Goal: Information Seeking & Learning: Learn about a topic

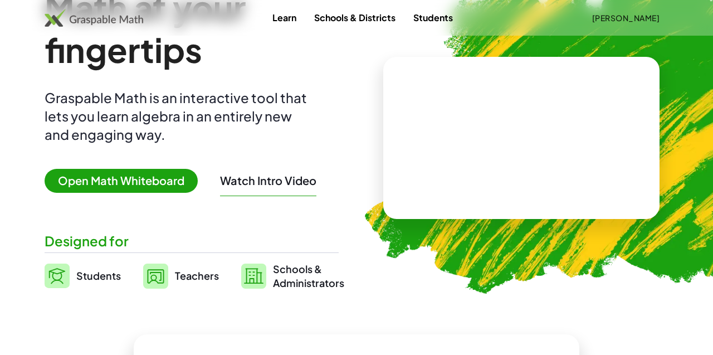
scroll to position [79, 0]
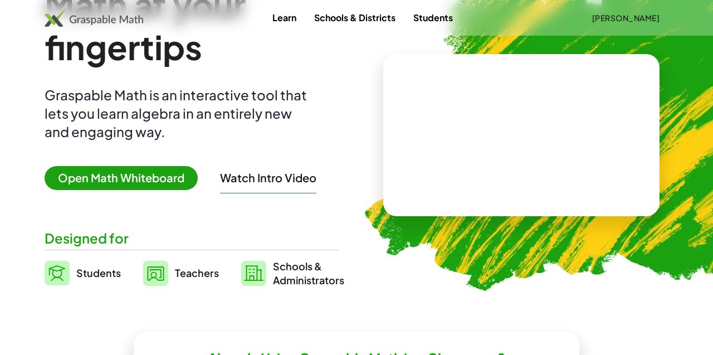
click at [146, 177] on span "Open Math Whiteboard" at bounding box center [121, 178] width 153 height 24
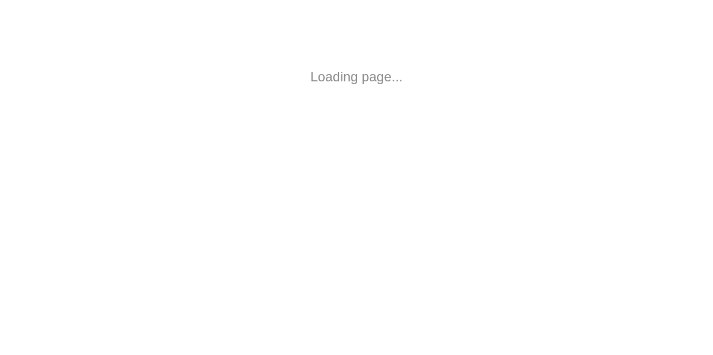
scroll to position [79, 0]
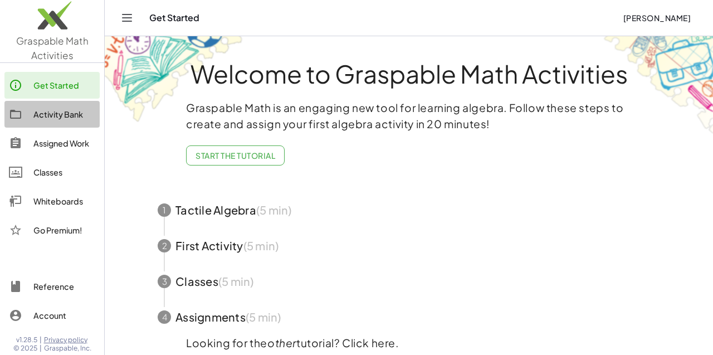
click at [67, 121] on link "Activity Bank" at bounding box center [51, 114] width 95 height 27
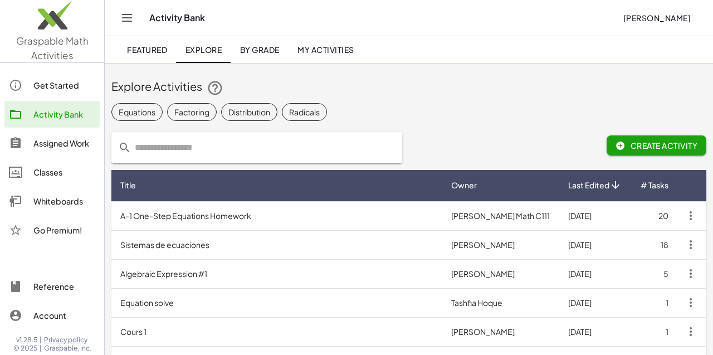
click at [136, 114] on div "Equations" at bounding box center [137, 112] width 37 height 12
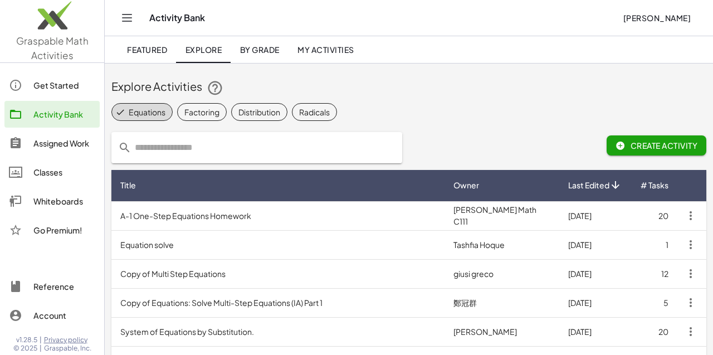
click at [227, 224] on td "A-1 One-Step Equations Homework" at bounding box center [277, 215] width 333 height 29
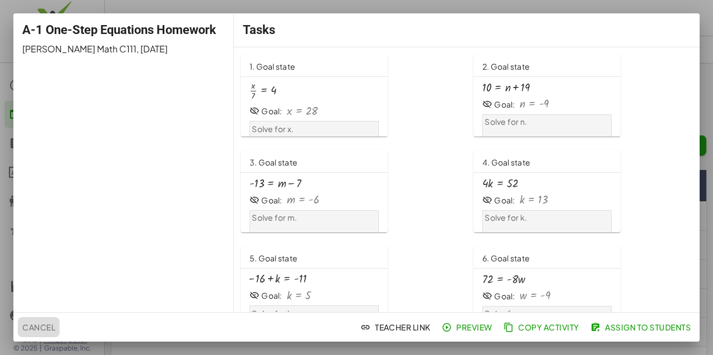
click at [43, 332] on button "Cancel" at bounding box center [39, 327] width 42 height 20
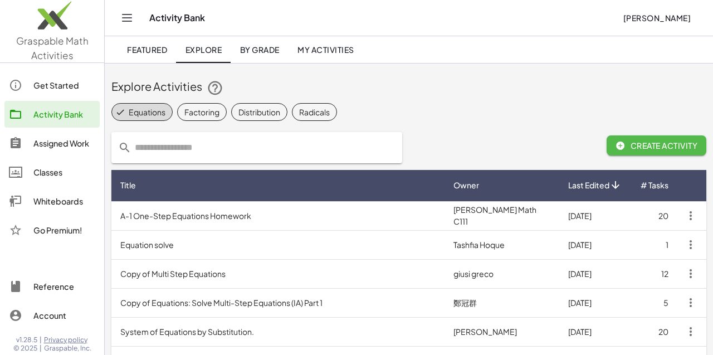
click at [680, 144] on span "Create Activity" at bounding box center [657, 145] width 82 height 10
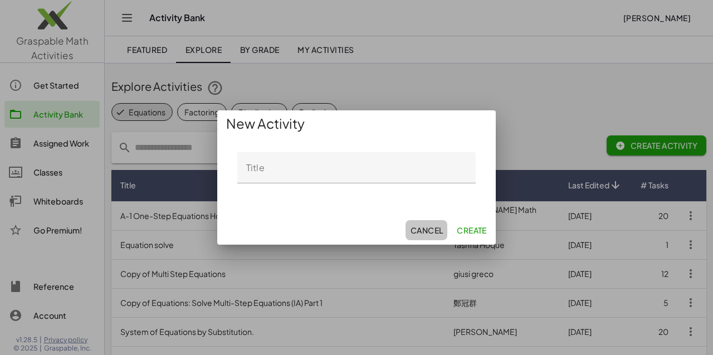
click at [452, 223] on button "Cancel" at bounding box center [471, 230] width 39 height 20
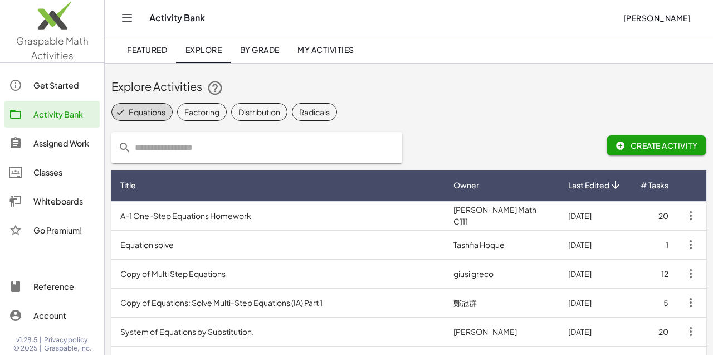
click at [202, 115] on div "Factoring" at bounding box center [201, 112] width 35 height 12
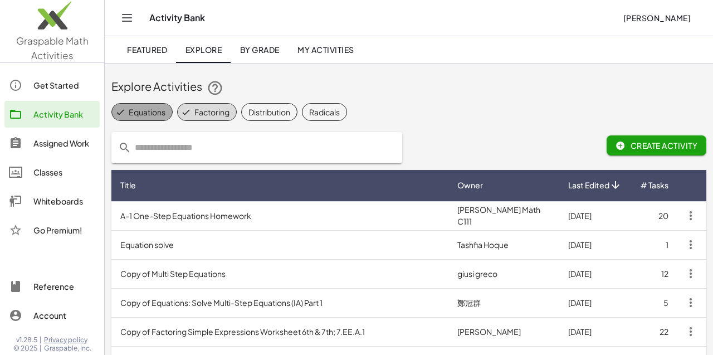
click at [147, 112] on div "Equations" at bounding box center [147, 112] width 37 height 12
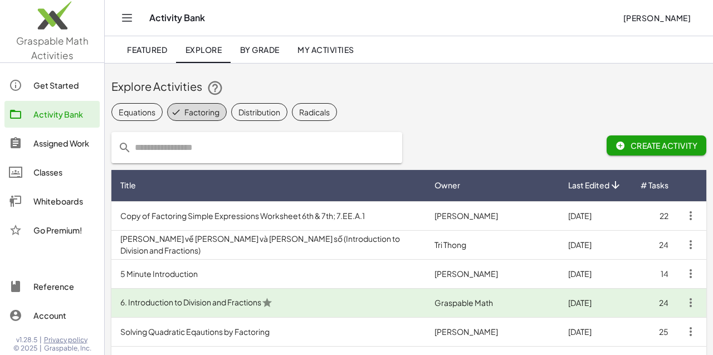
click at [209, 225] on td "Copy of Factoring Simple Expressions Worksheet 6th & 7th; 7.EE.A.1" at bounding box center [268, 215] width 314 height 29
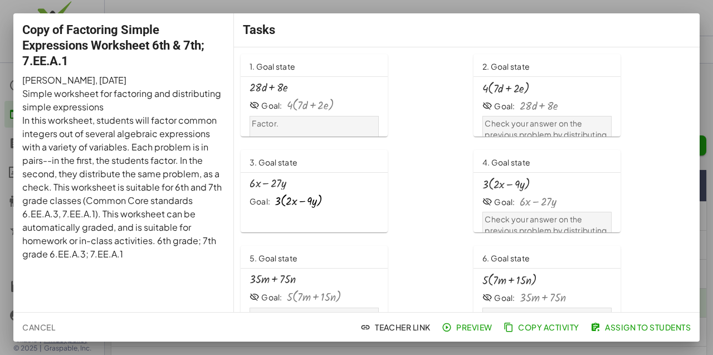
click at [286, 82] on div at bounding box center [269, 87] width 38 height 12
click at [393, 7] on div at bounding box center [356, 177] width 713 height 355
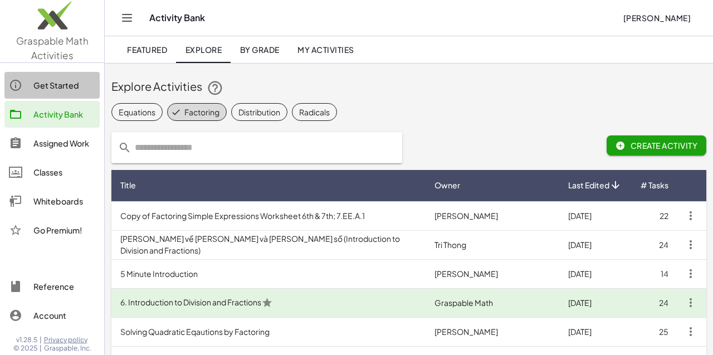
click at [31, 77] on link "Get Started" at bounding box center [51, 85] width 95 height 27
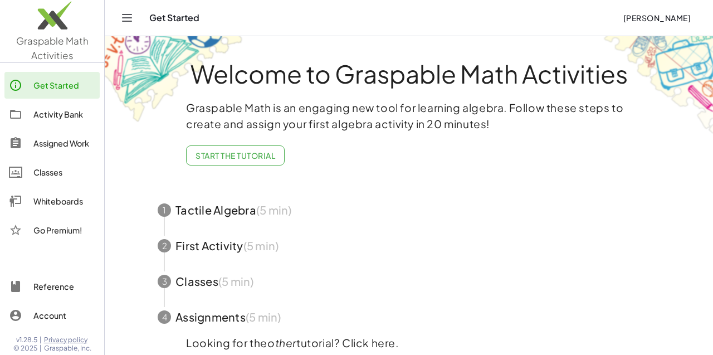
scroll to position [0, 1]
click at [252, 220] on span "button" at bounding box center [408, 210] width 529 height 36
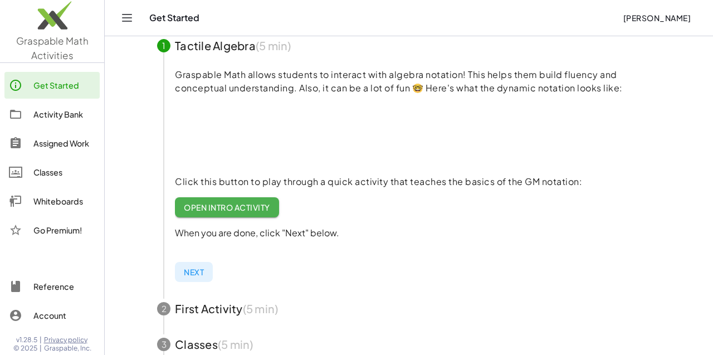
scroll to position [121, 0]
click at [208, 206] on span "Open Intro Activity" at bounding box center [227, 208] width 86 height 10
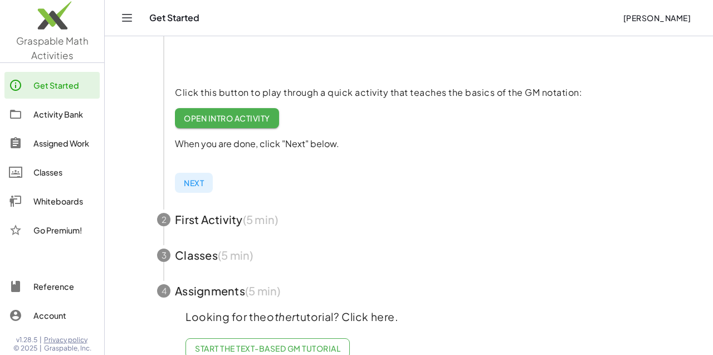
scroll to position [230, 0]
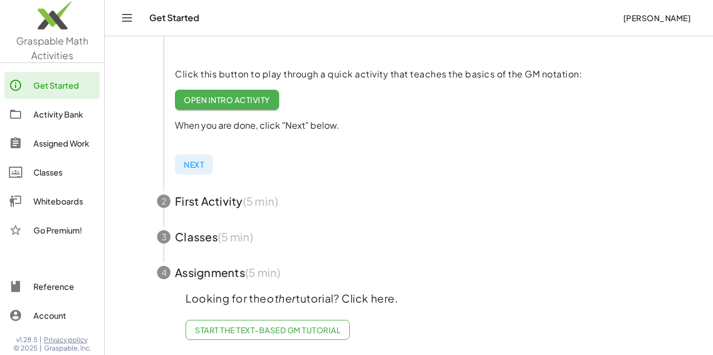
click at [260, 328] on span "Start the Text-based GM Tutorial" at bounding box center [267, 330] width 145 height 10
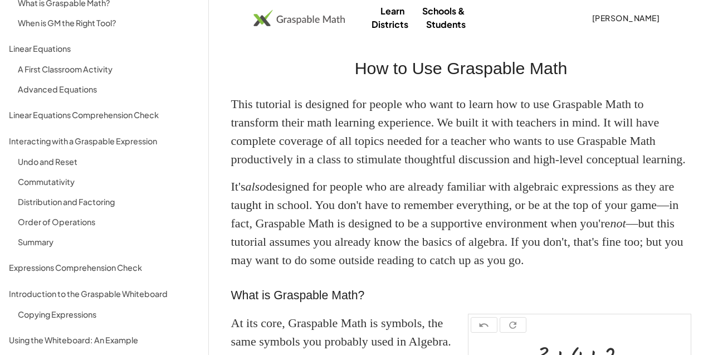
scroll to position [57, 0]
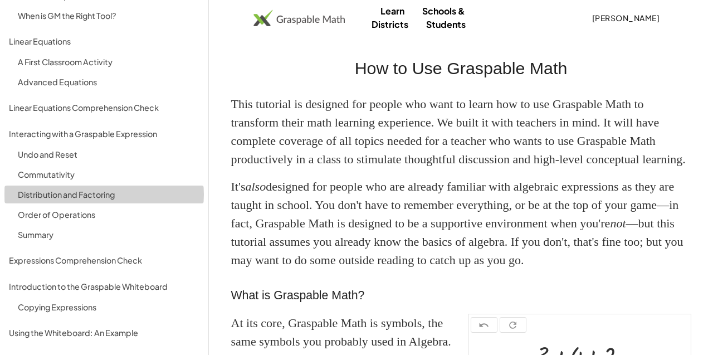
click at [69, 197] on div "Distribution and Factoring" at bounding box center [109, 194] width 182 height 13
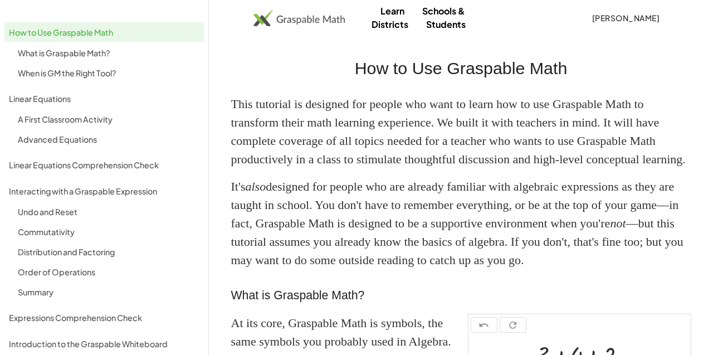
scroll to position [2, 0]
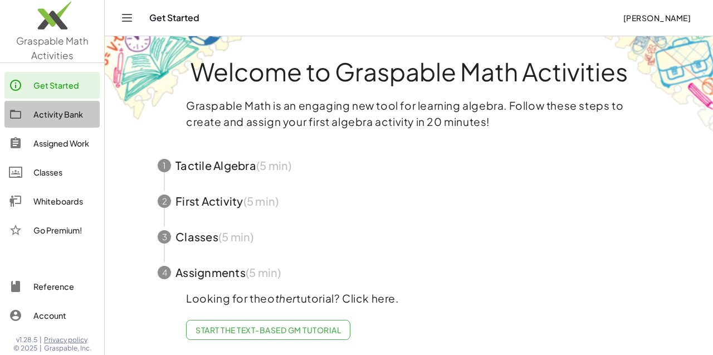
click at [43, 118] on div "Activity Bank" at bounding box center [64, 114] width 62 height 13
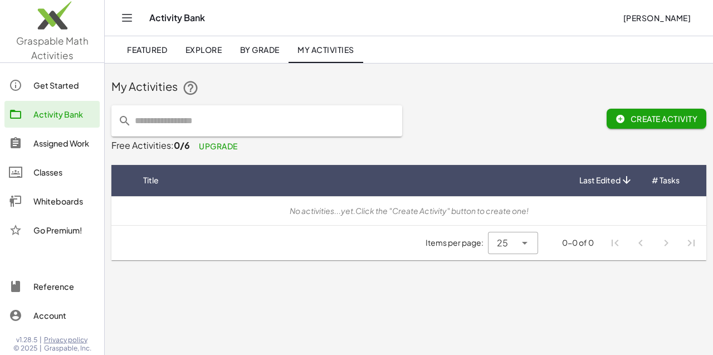
click at [236, 123] on input "text" at bounding box center [263, 120] width 264 height 31
type input "*********"
click at [135, 42] on link "Featured" at bounding box center [147, 49] width 58 height 27
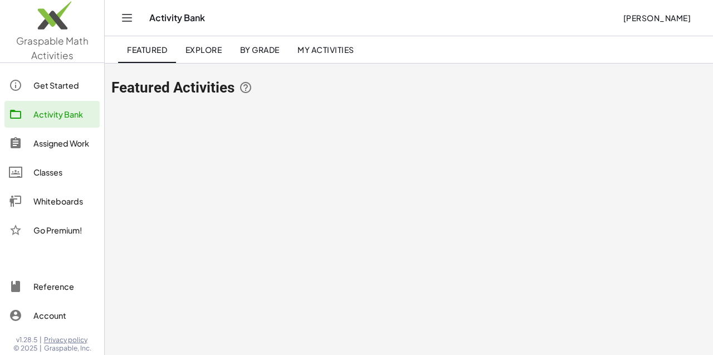
click at [187, 47] on span "Explore" at bounding box center [203, 50] width 37 height 10
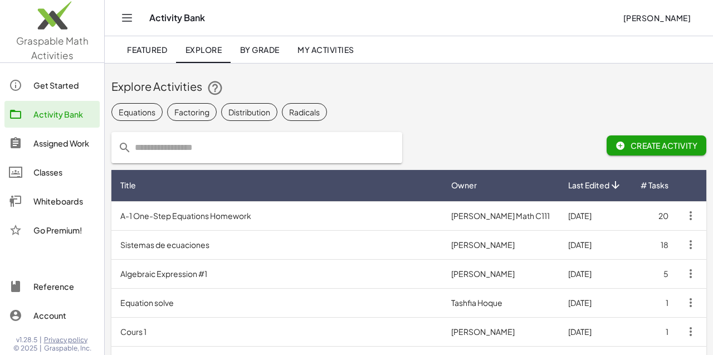
click at [198, 113] on div "Factoring" at bounding box center [191, 112] width 35 height 12
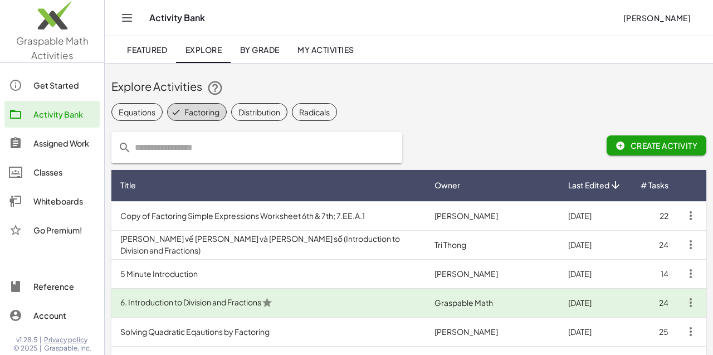
click at [229, 219] on td "Copy of Factoring Simple Expressions Worksheet 6th & 7th; 7.EE.A.1" at bounding box center [268, 215] width 314 height 29
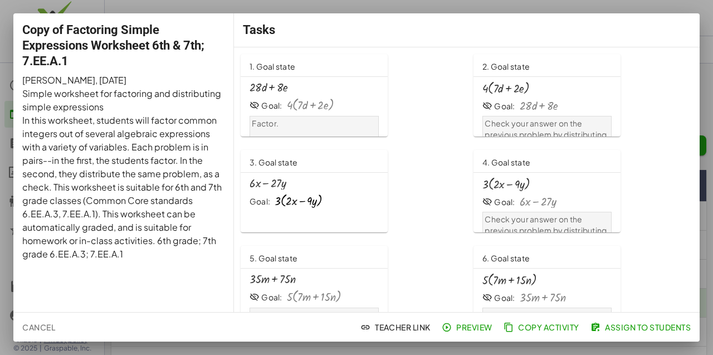
click at [322, 114] on div "+ · 28 · d + · 8 · e Goal: · 4 · ( + · 7 · d + · 2 · e ) Factor." at bounding box center [314, 114] width 129 height 66
click at [376, 12] on div at bounding box center [356, 177] width 713 height 355
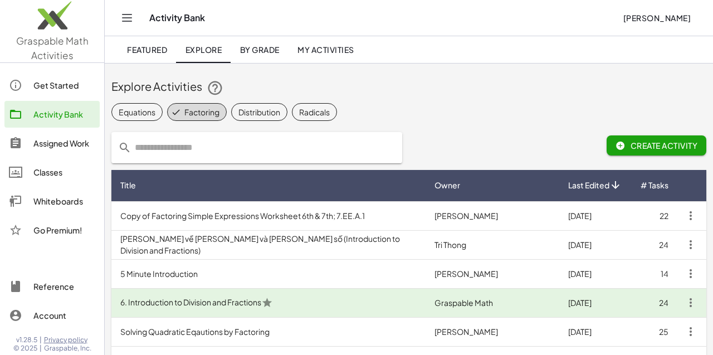
click at [472, 95] on div "Explore Activities" at bounding box center [408, 88] width 595 height 18
click at [90, 207] on div "Whiteboards" at bounding box center [64, 200] width 62 height 13
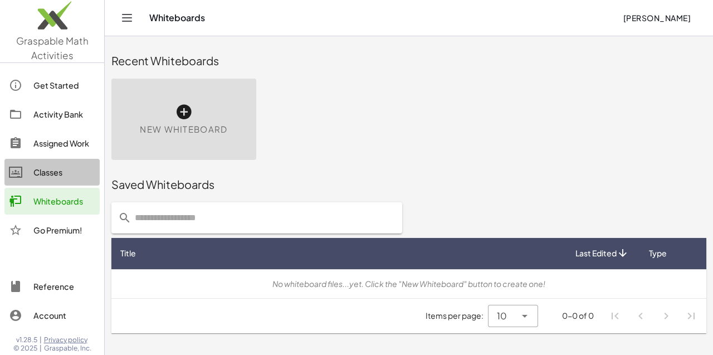
click at [75, 174] on div "Classes" at bounding box center [64, 171] width 62 height 13
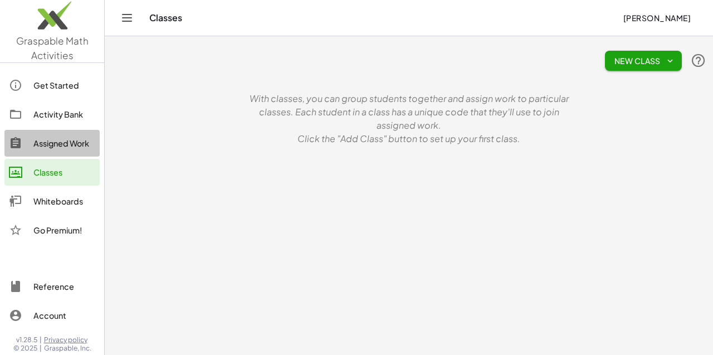
click at [73, 142] on div "Assigned Work" at bounding box center [64, 143] width 62 height 13
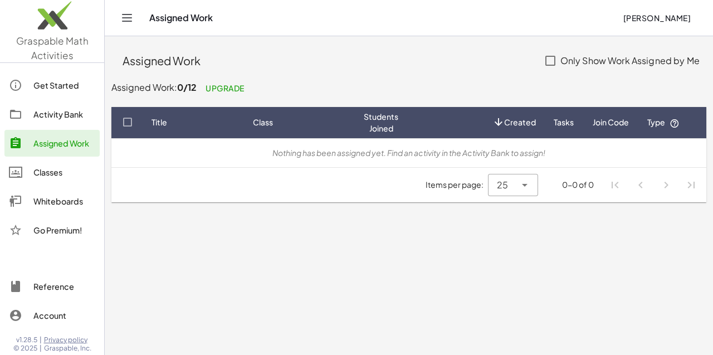
click at [59, 98] on link "Get Started" at bounding box center [51, 85] width 95 height 27
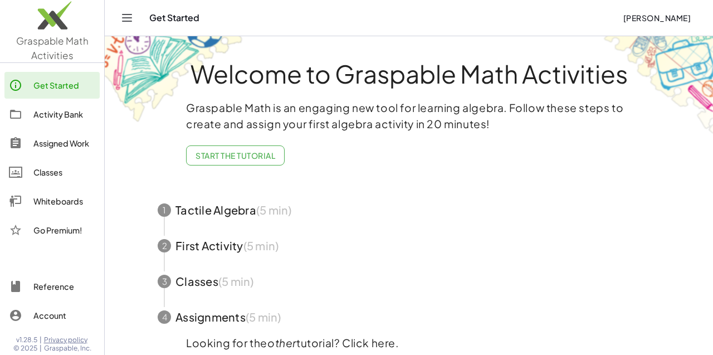
click at [60, 113] on div "Activity Bank" at bounding box center [64, 114] width 62 height 13
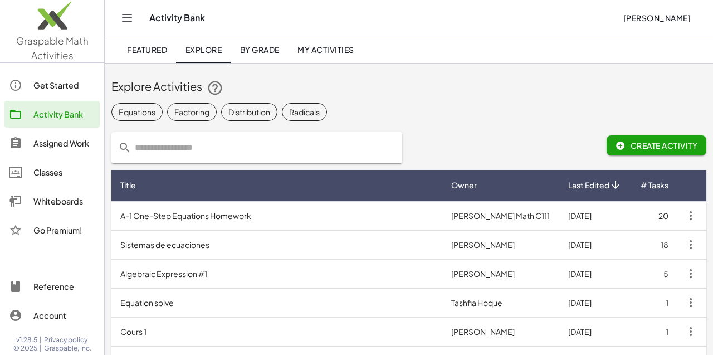
click at [299, 122] on div "Equations Factoring Distribution Radicals" at bounding box center [408, 112] width 595 height 22
click at [298, 113] on div "Radicals" at bounding box center [304, 112] width 31 height 12
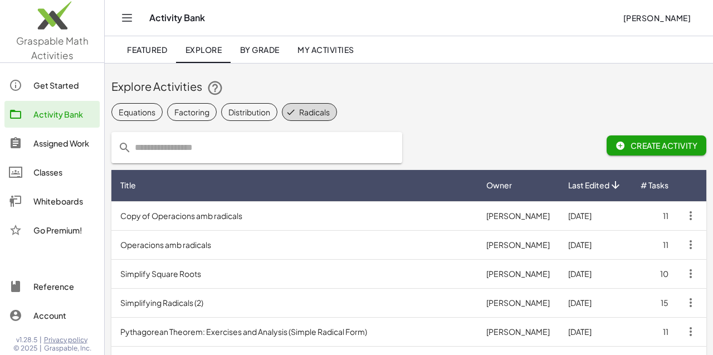
click at [211, 255] on td "Operacions amb radicals" at bounding box center [294, 244] width 366 height 29
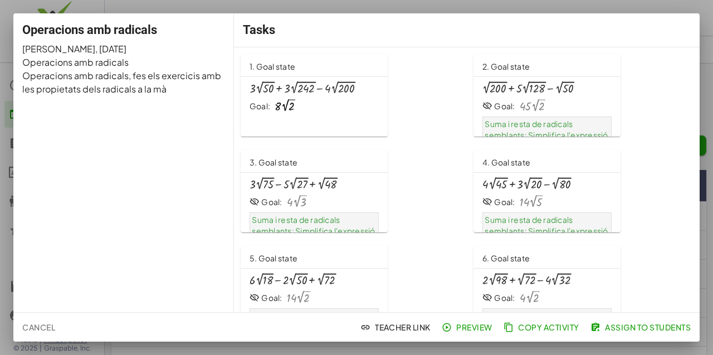
click at [337, 88] on div at bounding box center [302, 87] width 105 height 13
click at [627, 12] on div at bounding box center [356, 177] width 713 height 355
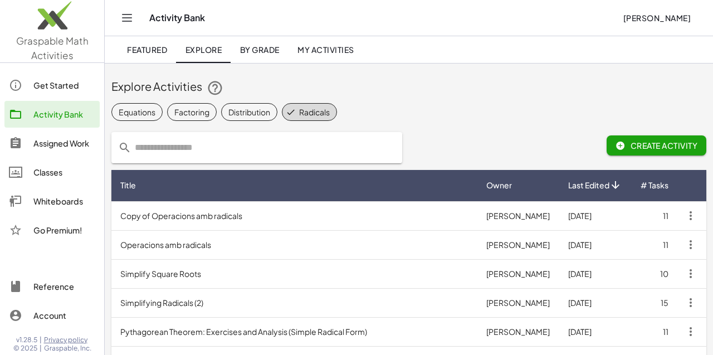
click at [69, 89] on div "Get Started" at bounding box center [64, 85] width 62 height 13
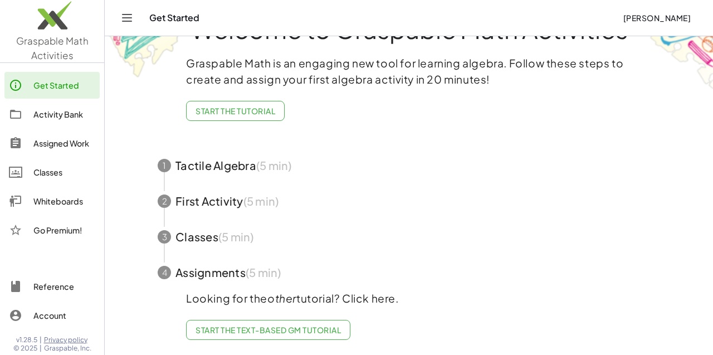
click at [236, 168] on span "button" at bounding box center [408, 166] width 529 height 36
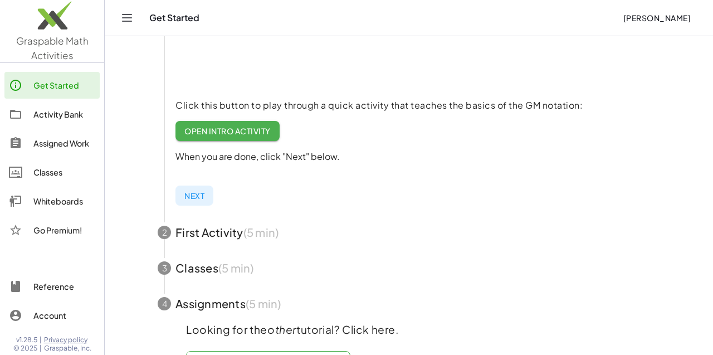
scroll to position [230, 0]
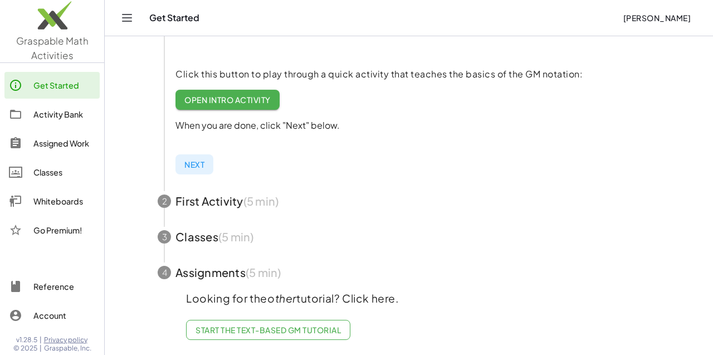
click at [243, 105] on link "Open Intro Activity" at bounding box center [228, 100] width 104 height 20
click at [202, 163] on span "Next" at bounding box center [194, 164] width 20 height 10
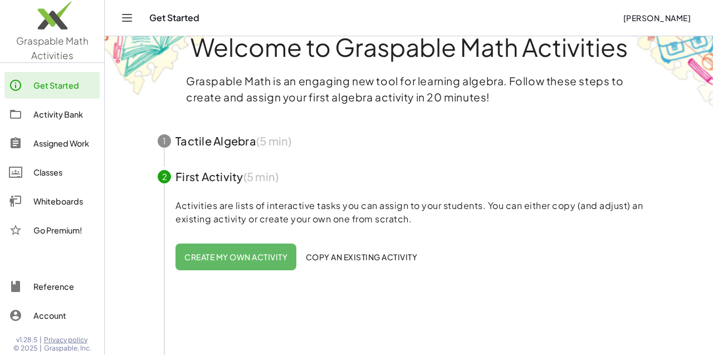
scroll to position [0, 0]
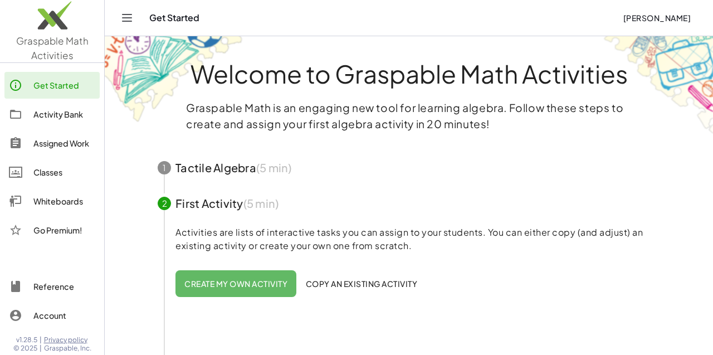
click at [226, 172] on span "button" at bounding box center [408, 168] width 529 height 36
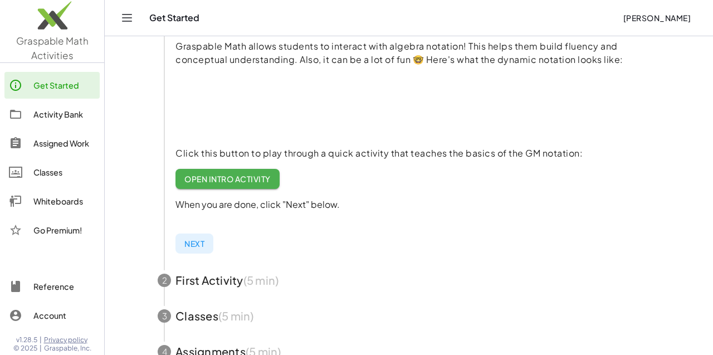
scroll to position [174, 0]
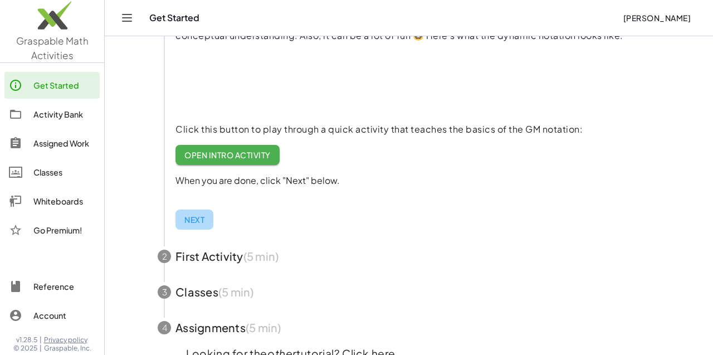
click at [197, 216] on span "Next" at bounding box center [194, 220] width 20 height 10
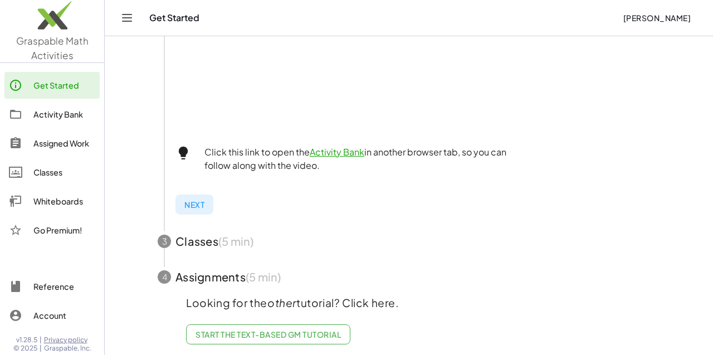
scroll to position [409, 0]
click at [217, 273] on span "button" at bounding box center [408, 279] width 529 height 36
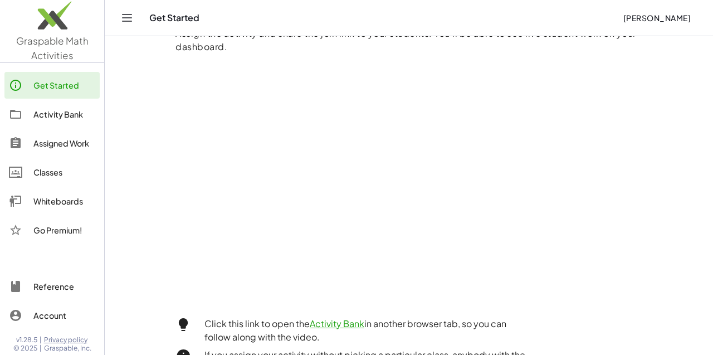
scroll to position [451, 0]
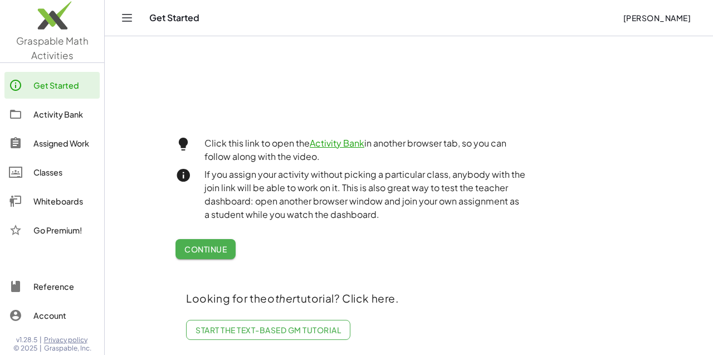
click at [241, 335] on link "Start the Text-based GM Tutorial" at bounding box center [268, 330] width 164 height 20
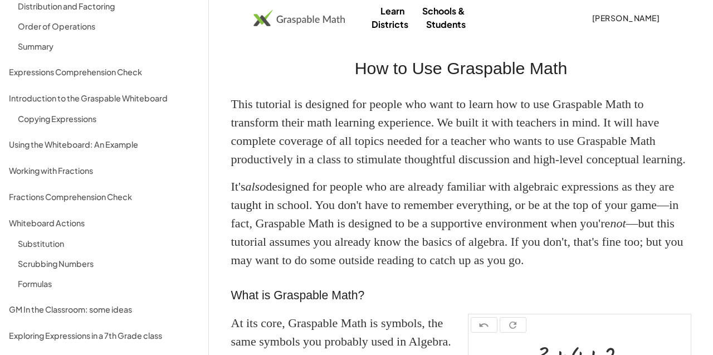
scroll to position [247, 0]
click at [95, 171] on div "Working with Fractions" at bounding box center [104, 169] width 191 height 13
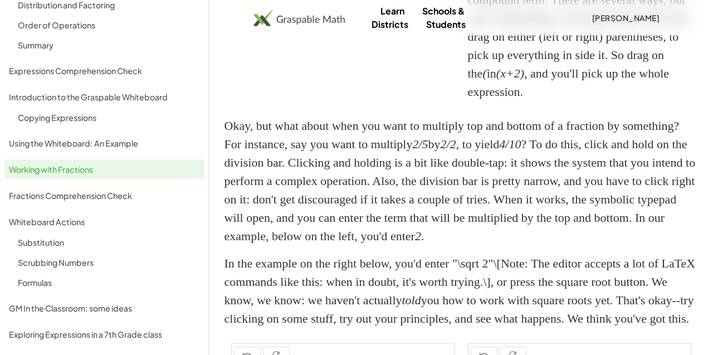
scroll to position [1725, 0]
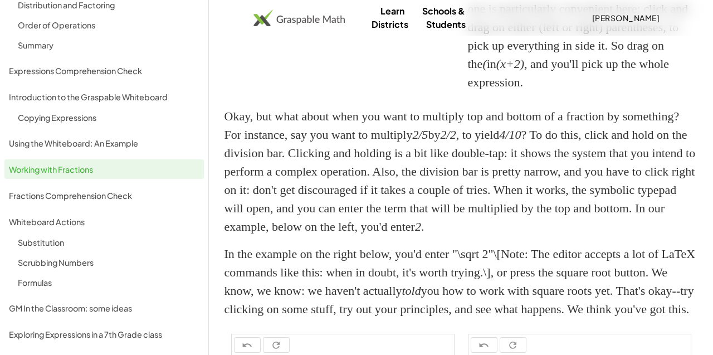
click at [41, 288] on div "Formulas" at bounding box center [109, 282] width 182 height 13
click at [51, 261] on div "Scrubbing Numbers" at bounding box center [109, 262] width 182 height 13
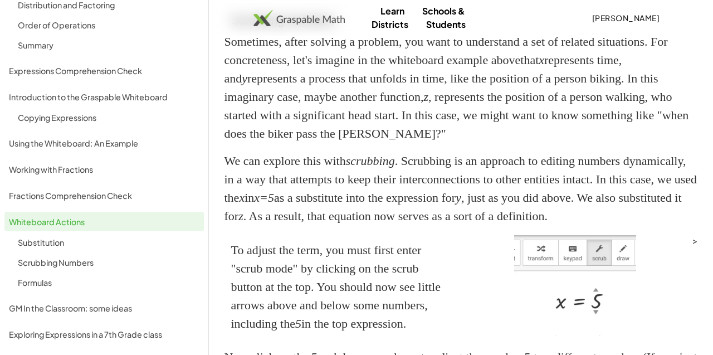
scroll to position [1227, 0]
click at [52, 250] on div "Substitution" at bounding box center [103, 242] width 199 height 18
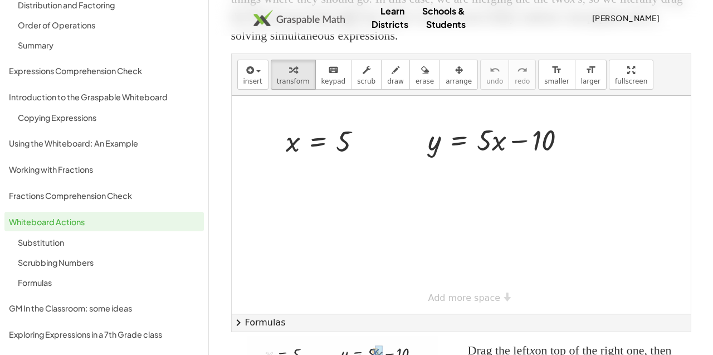
scroll to position [293, 0]
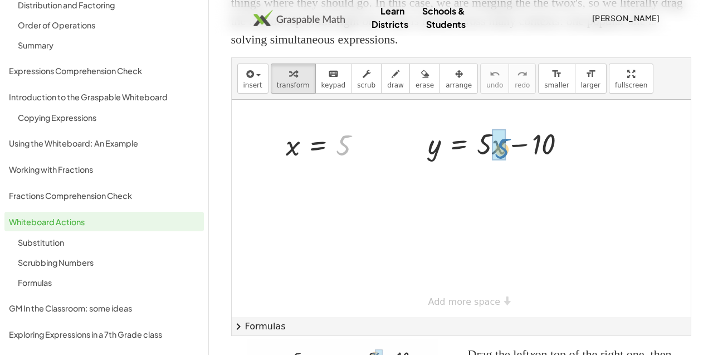
drag, startPoint x: 342, startPoint y: 142, endPoint x: 500, endPoint y: 146, distance: 158.8
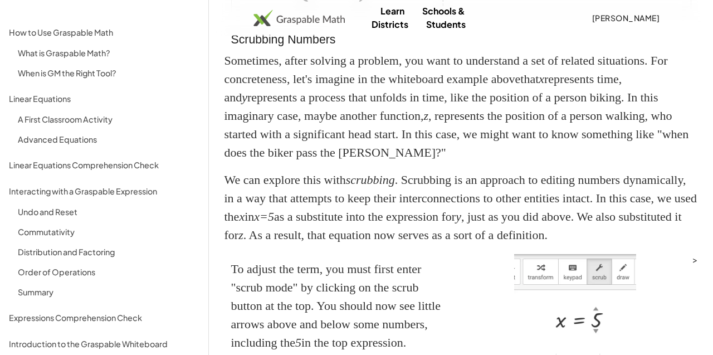
scroll to position [1182, 0]
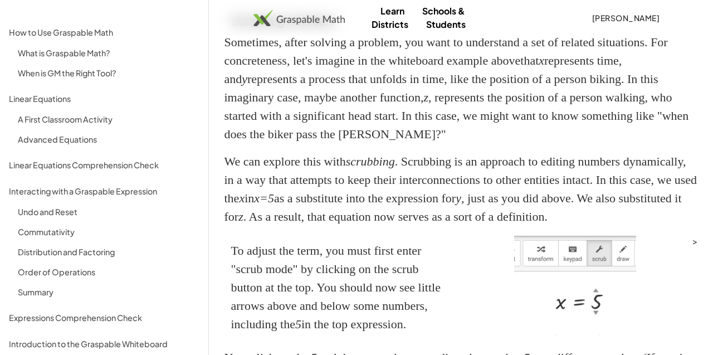
scroll to position [1955, 0]
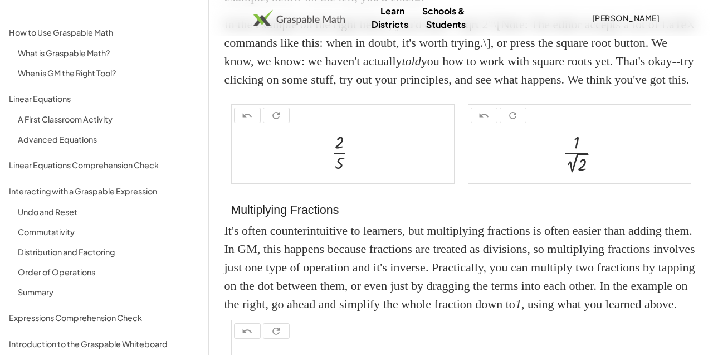
scroll to position [1836, 0]
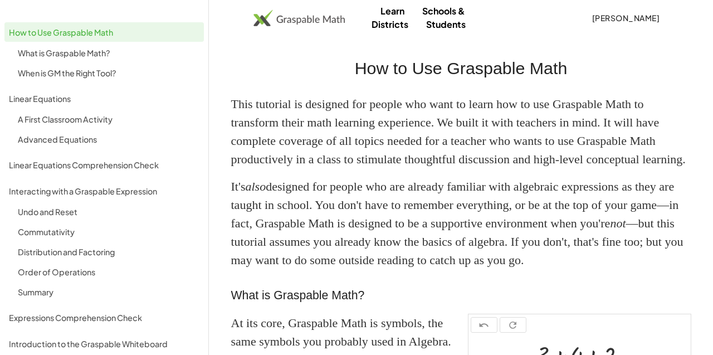
scroll to position [2, 0]
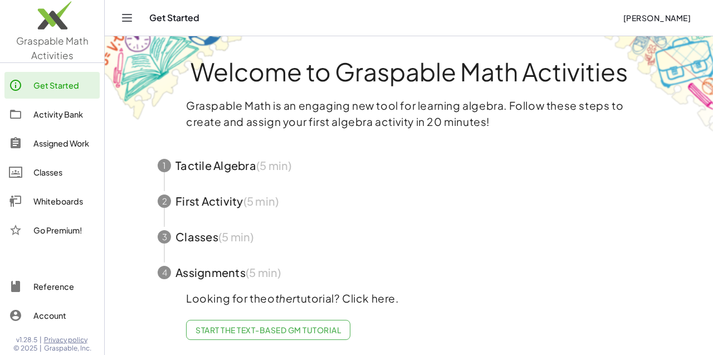
click at [43, 108] on div "Activity Bank" at bounding box center [64, 114] width 62 height 13
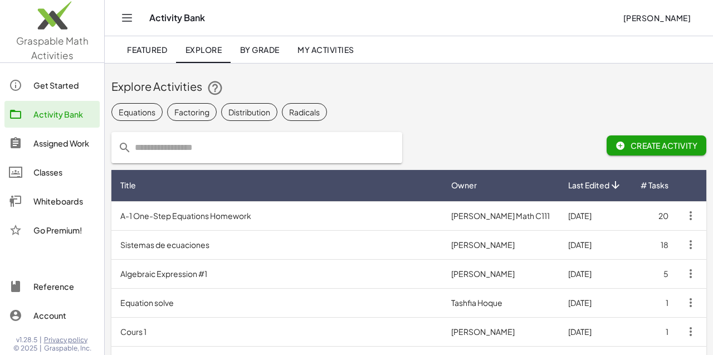
click at [295, 119] on span "Radicals" at bounding box center [304, 112] width 45 height 18
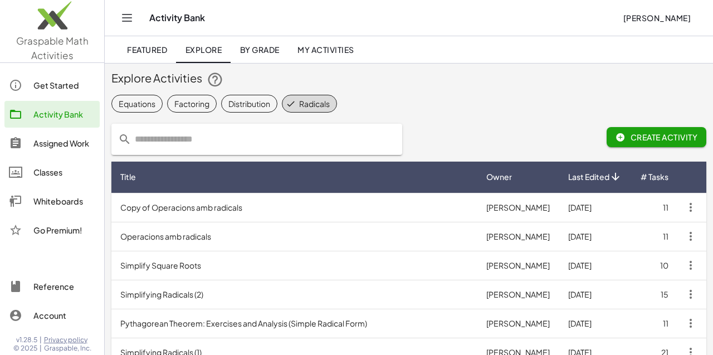
scroll to position [9, 0]
click at [209, 265] on td "Simplify Square Roots" at bounding box center [294, 264] width 366 height 29
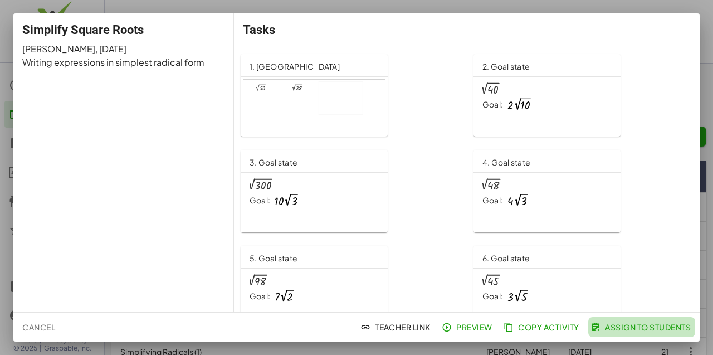
click at [611, 325] on span "Assign to Students" at bounding box center [642, 327] width 98 height 10
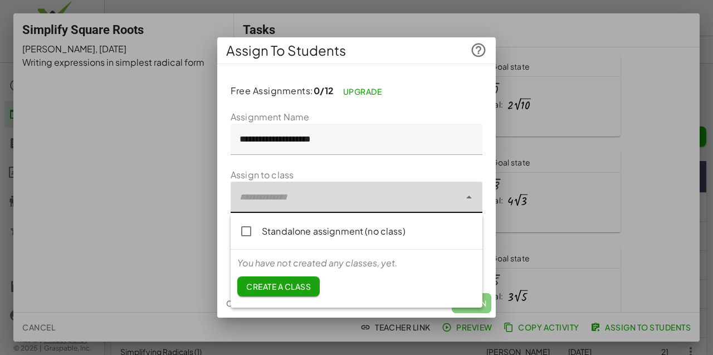
click at [383, 213] on div at bounding box center [346, 197] width 230 height 31
click at [581, 31] on div at bounding box center [356, 177] width 713 height 355
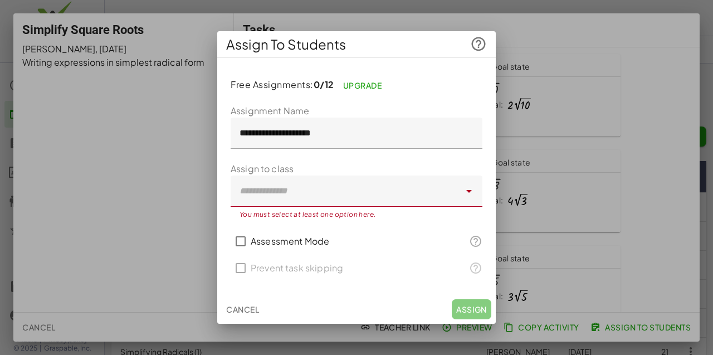
click at [246, 313] on span "Cancel" at bounding box center [242, 309] width 33 height 10
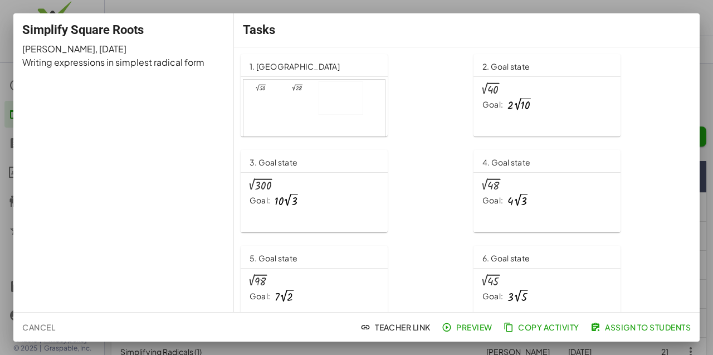
click at [621, 3] on div at bounding box center [356, 177] width 713 height 355
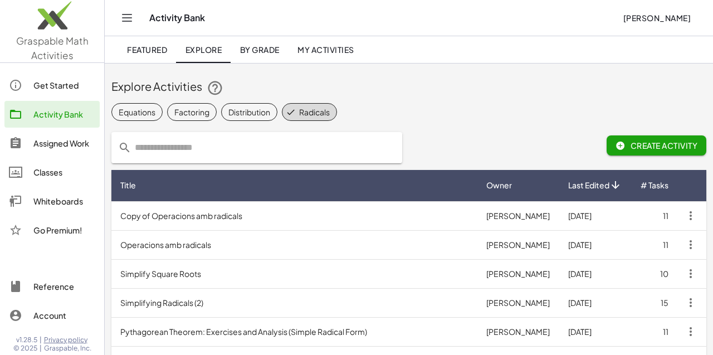
scroll to position [9, 0]
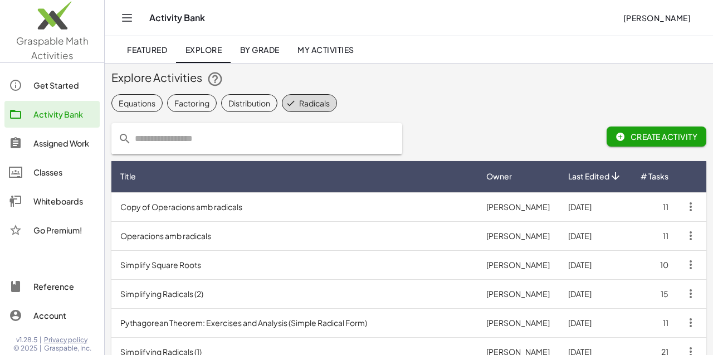
click at [320, 269] on td "Simplify Square Roots" at bounding box center [294, 264] width 366 height 29
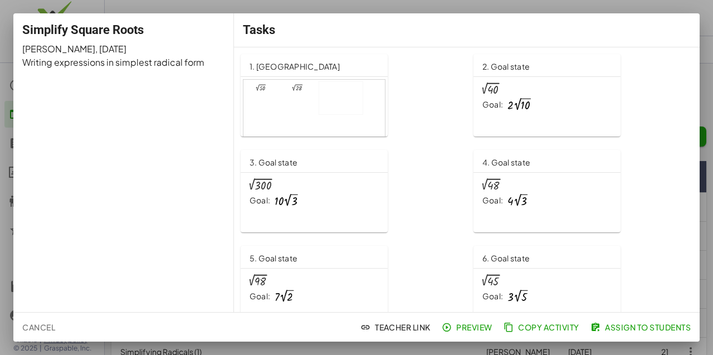
click at [308, 125] on div at bounding box center [314, 120] width 142 height 80
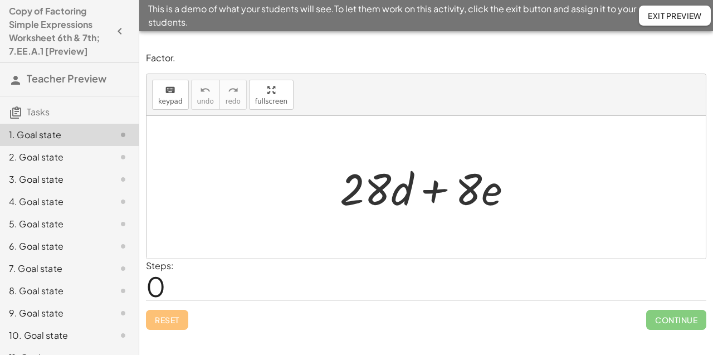
click at [375, 184] on div at bounding box center [430, 187] width 193 height 57
drag, startPoint x: 375, startPoint y: 184, endPoint x: 375, endPoint y: 191, distance: 6.7
click at [375, 191] on div at bounding box center [430, 187] width 193 height 57
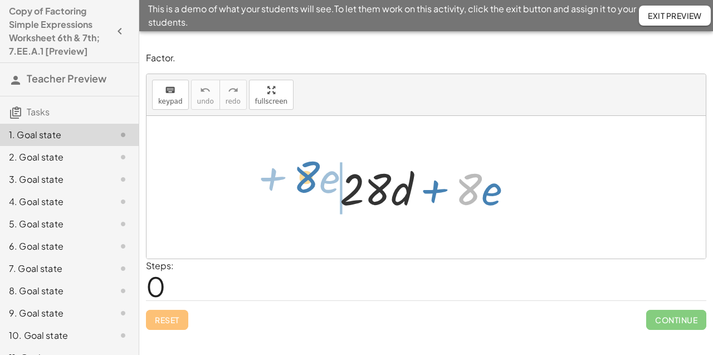
drag, startPoint x: 469, startPoint y: 191, endPoint x: 306, endPoint y: 178, distance: 162.6
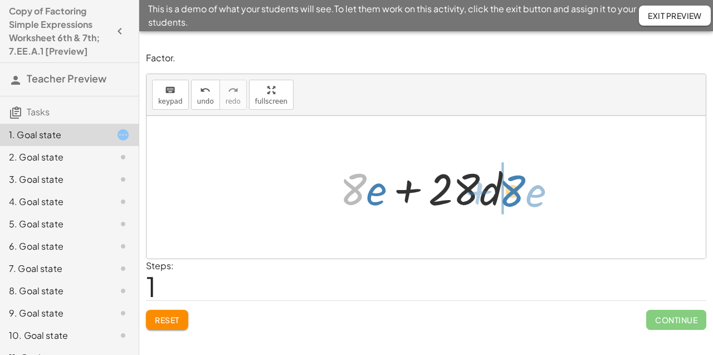
drag, startPoint x: 357, startPoint y: 191, endPoint x: 519, endPoint y: 192, distance: 161.6
click at [519, 192] on div at bounding box center [430, 187] width 193 height 57
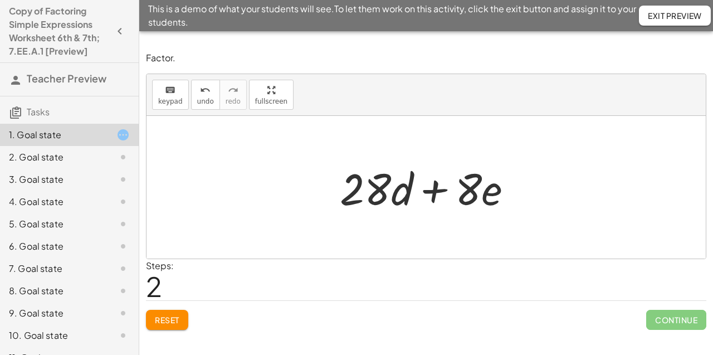
click at [376, 196] on div at bounding box center [430, 187] width 193 height 57
click at [162, 110] on div "keyboard keypad undo undo redo redo fullscreen" at bounding box center [426, 95] width 559 height 42
click at [162, 104] on span "keypad" at bounding box center [170, 102] width 25 height 8
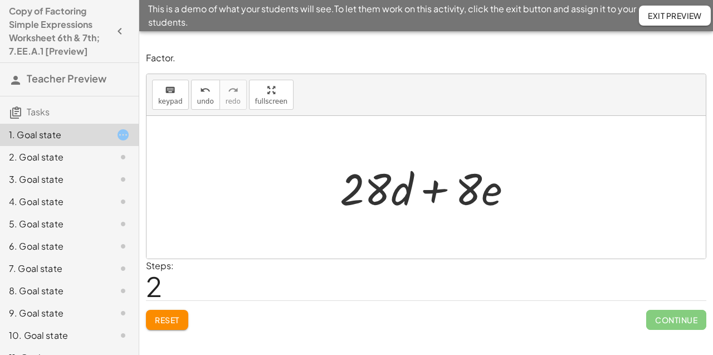
drag, startPoint x: 332, startPoint y: 162, endPoint x: 494, endPoint y: 154, distance: 161.8
click at [494, 154] on div "+ · 28 · d + · 8 · e + · 8 · e + · 28 · d + · 28 · d + · 8 · e" at bounding box center [426, 187] width 559 height 143
click at [462, 194] on div at bounding box center [430, 187] width 193 height 57
click at [374, 187] on div at bounding box center [430, 187] width 193 height 57
click at [374, 186] on div at bounding box center [430, 187] width 193 height 57
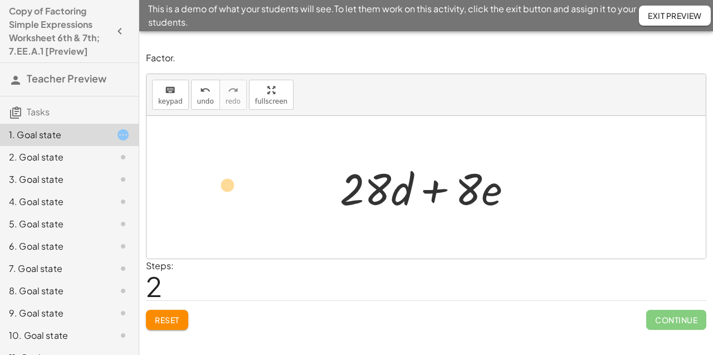
drag, startPoint x: 465, startPoint y: 187, endPoint x: 224, endPoint y: 182, distance: 240.7
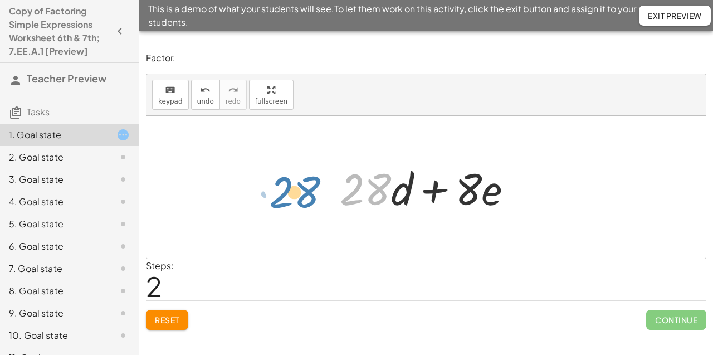
drag, startPoint x: 353, startPoint y: 181, endPoint x: 275, endPoint y: 183, distance: 78.0
click at [275, 183] on div "+ · 28 · d + · 8 · e + · 8 · e + · 28 · d · 28 + · d + · 28 · d + · 8 · e" at bounding box center [426, 187] width 559 height 143
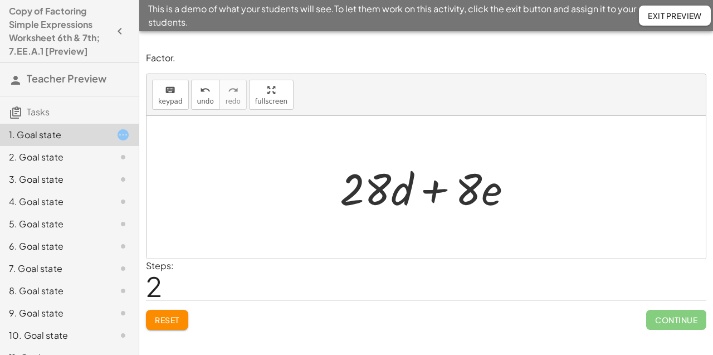
click at [165, 319] on span "Reset" at bounding box center [167, 320] width 25 height 10
click at [372, 183] on div at bounding box center [430, 187] width 193 height 57
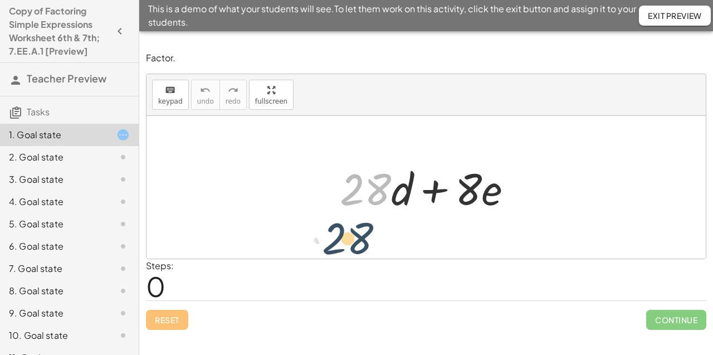
drag, startPoint x: 354, startPoint y: 162, endPoint x: 332, endPoint y: 200, distance: 44.2
click at [333, 201] on div "· 28 + · 28 · d + · 8 · e" at bounding box center [426, 187] width 207 height 63
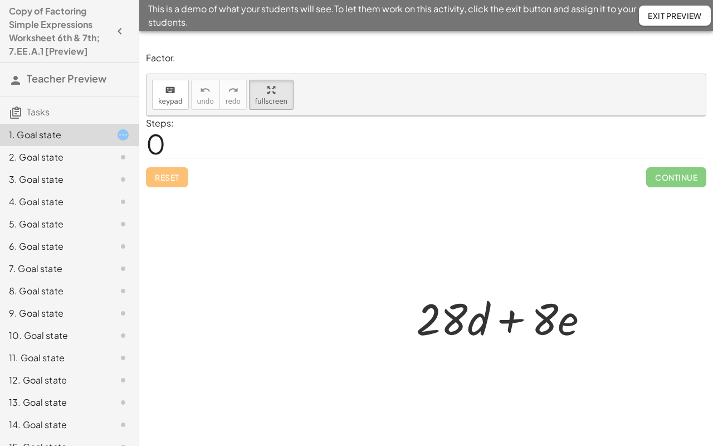
click at [462, 74] on div "keyboard keypad undo undo redo redo fullscreen" at bounding box center [426, 95] width 559 height 42
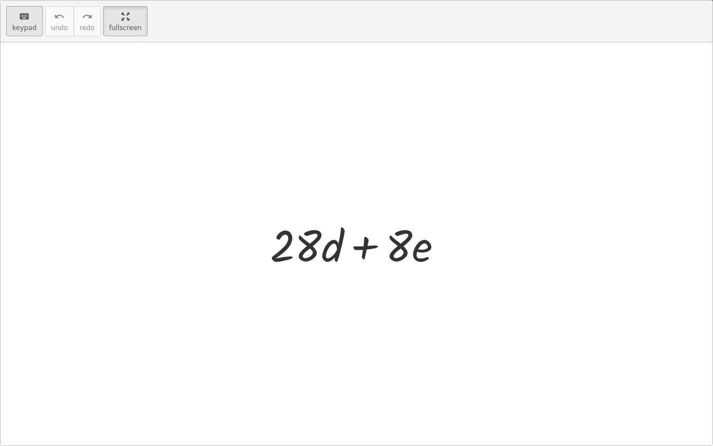
click at [28, 30] on span "keypad" at bounding box center [24, 28] width 25 height 8
click at [25, 26] on span "keypad" at bounding box center [24, 28] width 25 height 8
drag, startPoint x: 23, startPoint y: 16, endPoint x: 126, endPoint y: 113, distance: 141.9
click at [126, 113] on div "keyboard keypad undo undo redo redo fullscreen + · 28 · d + · 8 · e ×" at bounding box center [357, 223] width 712 height 445
click at [126, 113] on div at bounding box center [357, 243] width 712 height 403
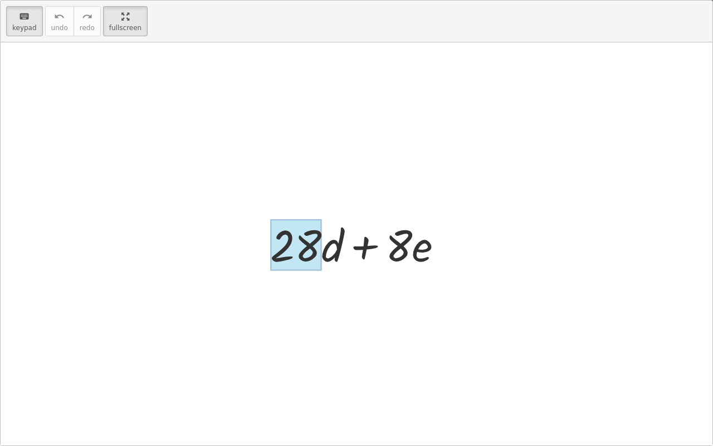
click at [308, 237] on div at bounding box center [295, 245] width 51 height 52
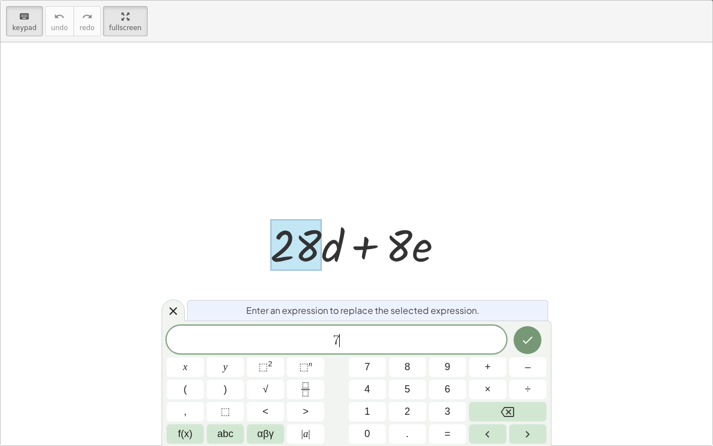
drag, startPoint x: 449, startPoint y: 200, endPoint x: 449, endPoint y: 194, distance: 5.6
click at [449, 206] on div at bounding box center [357, 243] width 712 height 403
click at [395, 240] on div at bounding box center [361, 243] width 193 height 57
click at [529, 341] on icon "Done" at bounding box center [527, 339] width 13 height 13
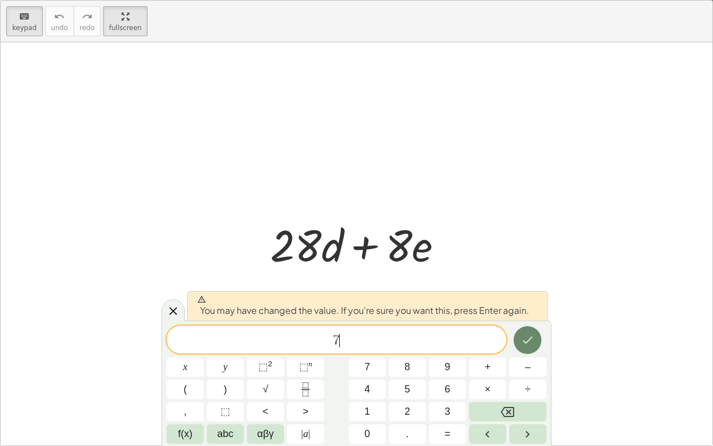
click at [517, 342] on button "Done" at bounding box center [528, 340] width 28 height 28
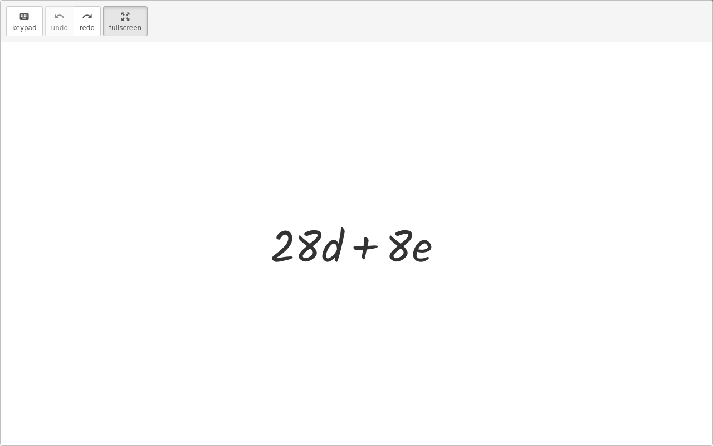
click at [18, 75] on div at bounding box center [357, 243] width 712 height 403
click at [135, 36] on div "keyboard keypad undo undo redo redo fullscreen" at bounding box center [357, 22] width 712 height 42
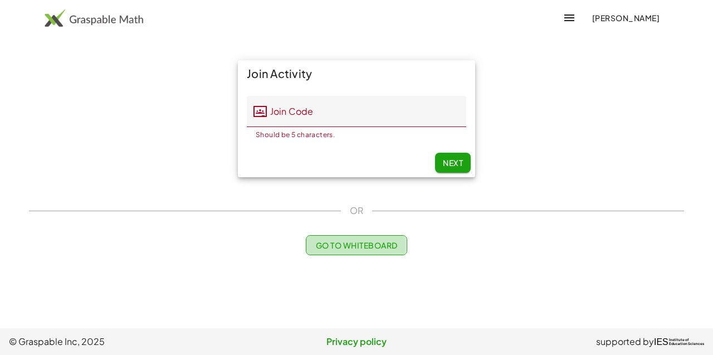
click at [368, 246] on span "Go to Whiteboard" at bounding box center [356, 245] width 82 height 10
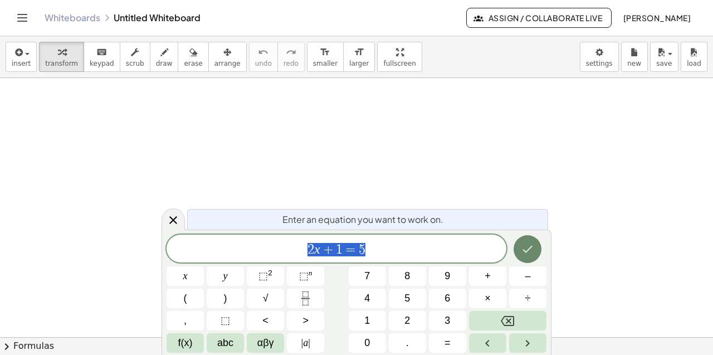
click at [534, 249] on icon "Done" at bounding box center [527, 248] width 13 height 13
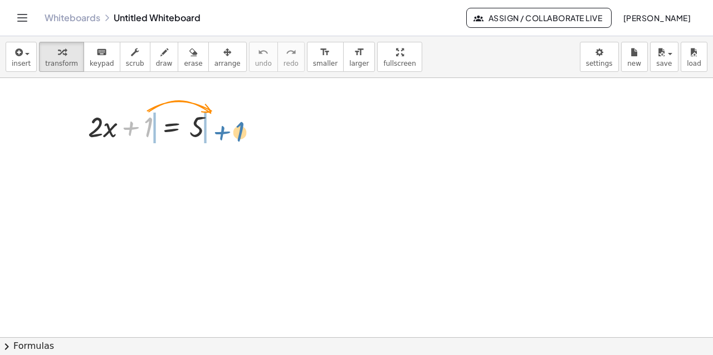
drag, startPoint x: 144, startPoint y: 123, endPoint x: 238, endPoint y: 128, distance: 94.3
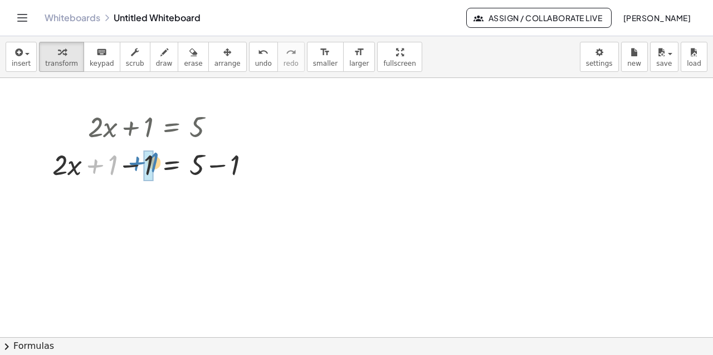
drag, startPoint x: 91, startPoint y: 166, endPoint x: 132, endPoint y: 163, distance: 41.3
click at [132, 163] on div at bounding box center [156, 164] width 218 height 38
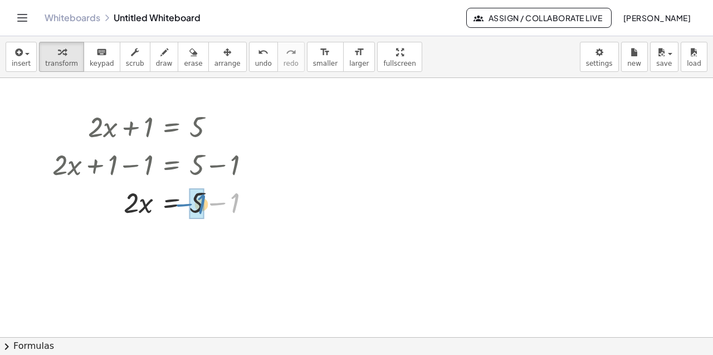
drag, startPoint x: 232, startPoint y: 199, endPoint x: 201, endPoint y: 199, distance: 30.6
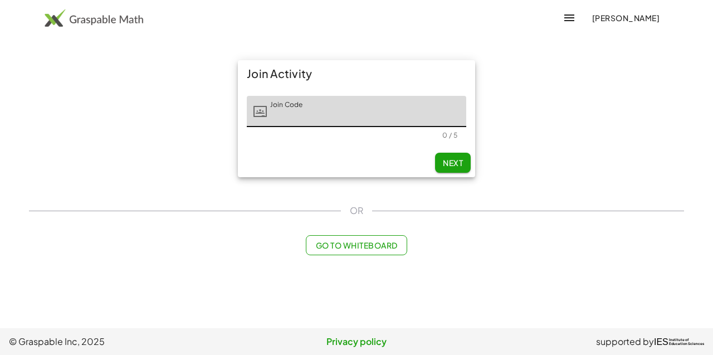
drag, startPoint x: 315, startPoint y: 43, endPoint x: 597, endPoint y: 40, distance: 281.4
click at [596, 41] on main "Join Activity Join Code Join Code 0 / 5 Next OR Go to Whiteboard" at bounding box center [356, 164] width 713 height 328
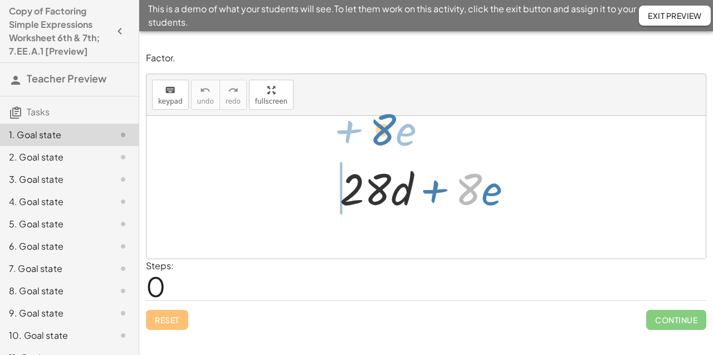
drag, startPoint x: 471, startPoint y: 187, endPoint x: 382, endPoint y: 125, distance: 108.5
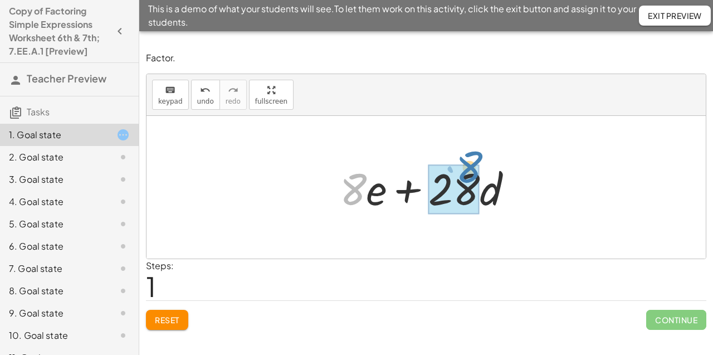
drag, startPoint x: 355, startPoint y: 192, endPoint x: 471, endPoint y: 170, distance: 117.9
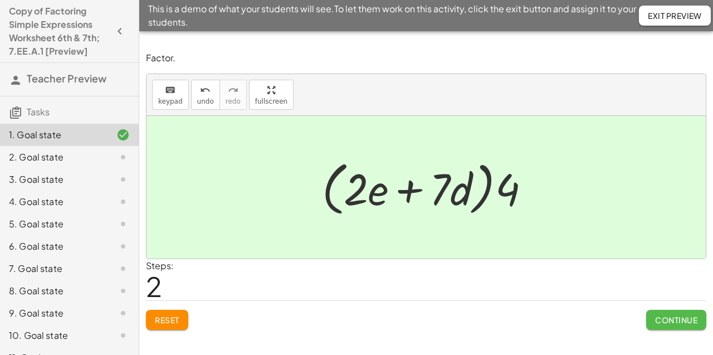
click at [656, 325] on button "Continue" at bounding box center [676, 320] width 60 height 20
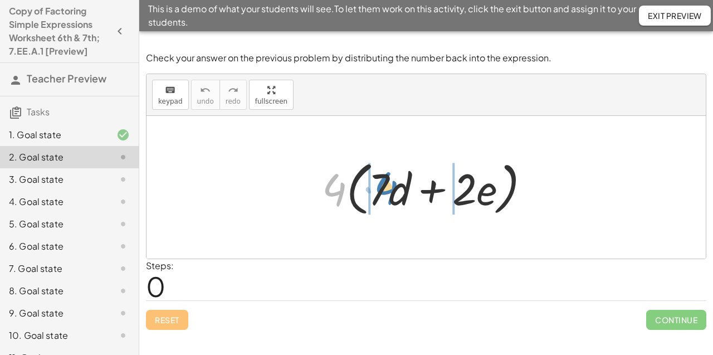
drag, startPoint x: 330, startPoint y: 181, endPoint x: 382, endPoint y: 178, distance: 51.3
click at [382, 179] on div at bounding box center [430, 187] width 228 height 64
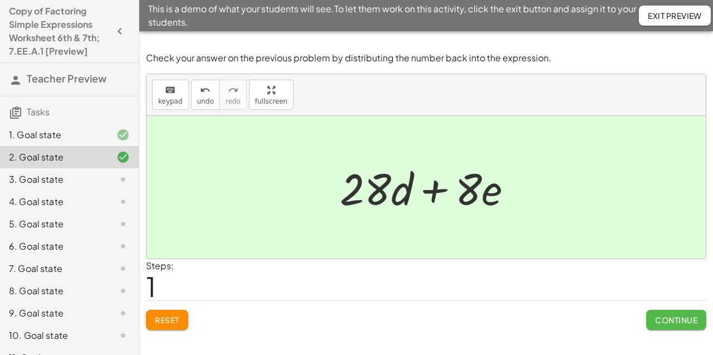
click at [700, 323] on button "Continue" at bounding box center [676, 320] width 60 height 20
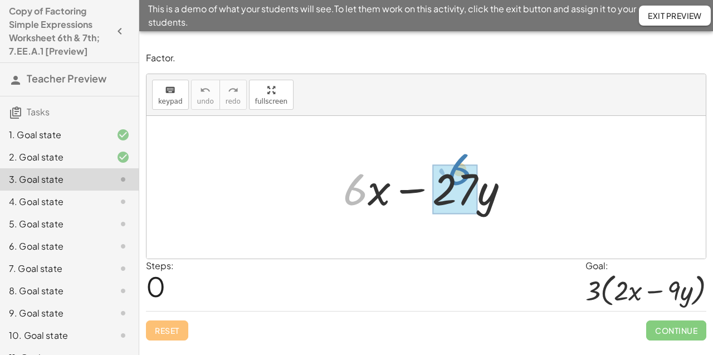
drag, startPoint x: 354, startPoint y: 188, endPoint x: 457, endPoint y: 169, distance: 105.5
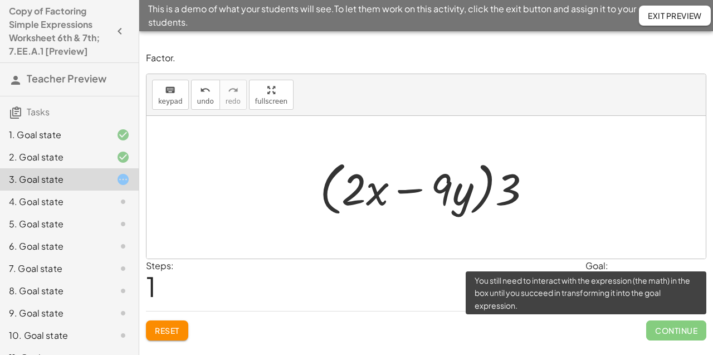
click at [687, 334] on span "Continue" at bounding box center [676, 330] width 60 height 20
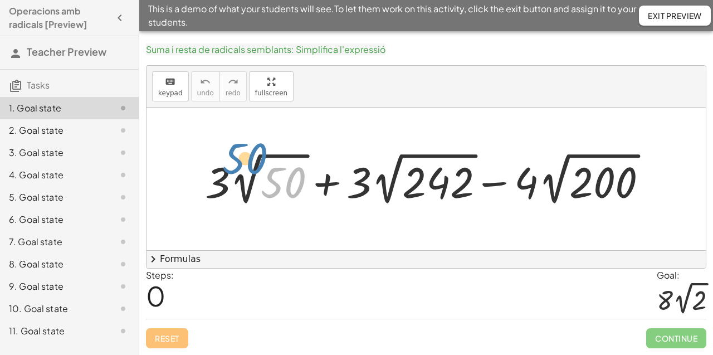
drag, startPoint x: 286, startPoint y: 182, endPoint x: 239, endPoint y: 159, distance: 51.8
click at [239, 159] on div at bounding box center [430, 179] width 462 height 60
drag, startPoint x: 291, startPoint y: 178, endPoint x: 189, endPoint y: 187, distance: 102.9
click at [189, 187] on div "50 + · 3 · 2 √ 50 + · 3 · 2 √ 242 − · 4 · 2 √ 200" at bounding box center [426, 179] width 476 height 66
drag, startPoint x: 272, startPoint y: 196, endPoint x: 213, endPoint y: 250, distance: 80.1
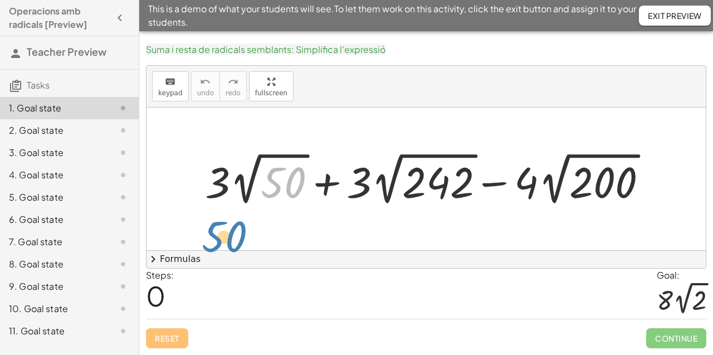
click at [213, 250] on div "50 + · 3 · 2 √ 50 + · 3 · 2 √ 242 − · 4 · 2 √ 200" at bounding box center [426, 179] width 559 height 143
click at [296, 174] on div at bounding box center [430, 179] width 462 height 60
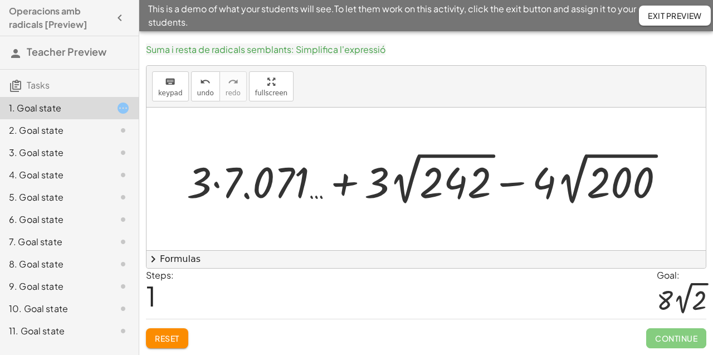
click at [296, 174] on div at bounding box center [430, 179] width 498 height 60
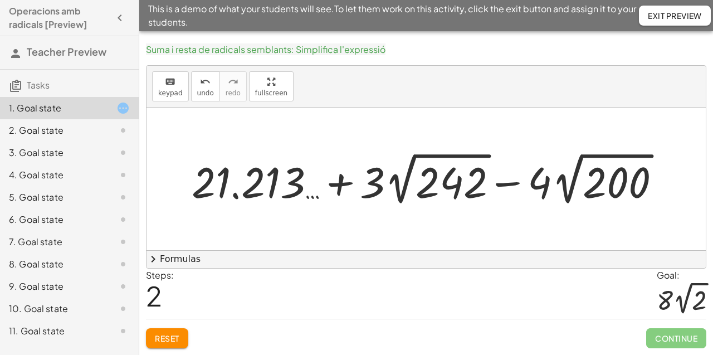
click at [296, 174] on div at bounding box center [430, 179] width 489 height 60
click at [447, 181] on div at bounding box center [430, 179] width 489 height 60
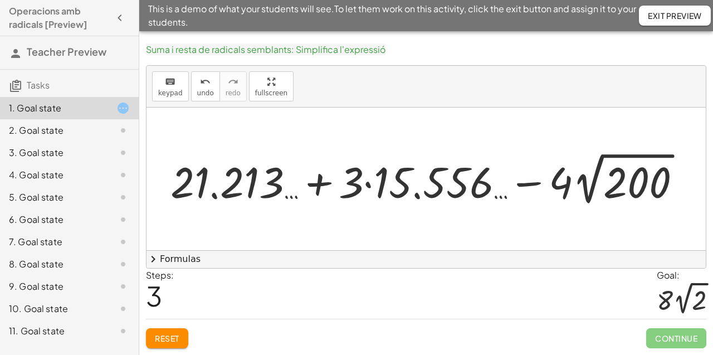
click at [447, 181] on div at bounding box center [430, 179] width 531 height 60
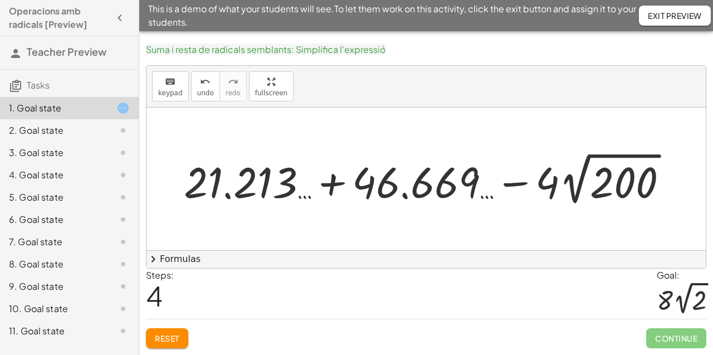
click at [616, 183] on div at bounding box center [430, 179] width 504 height 60
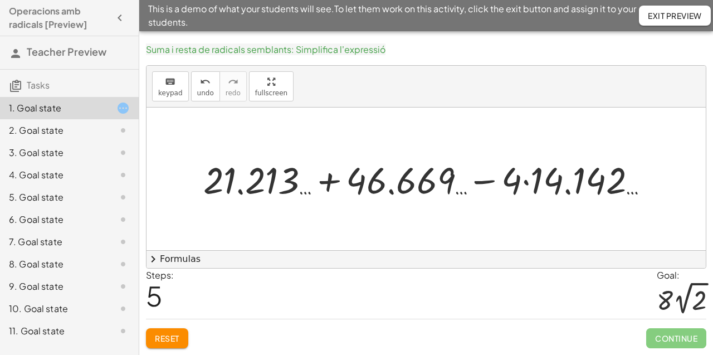
click at [581, 178] on div at bounding box center [431, 179] width 466 height 48
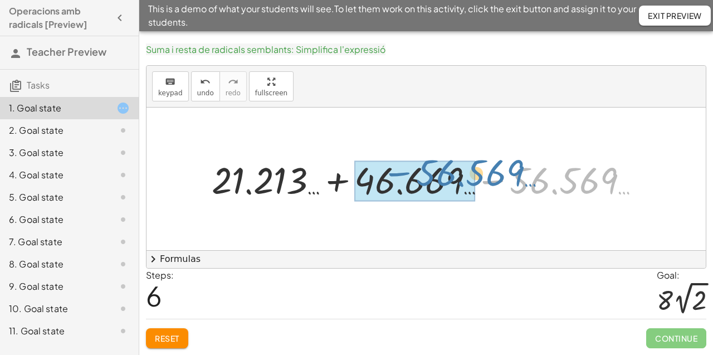
drag, startPoint x: 581, startPoint y: 178, endPoint x: 488, endPoint y: 170, distance: 93.9
click at [488, 170] on div at bounding box center [430, 179] width 449 height 48
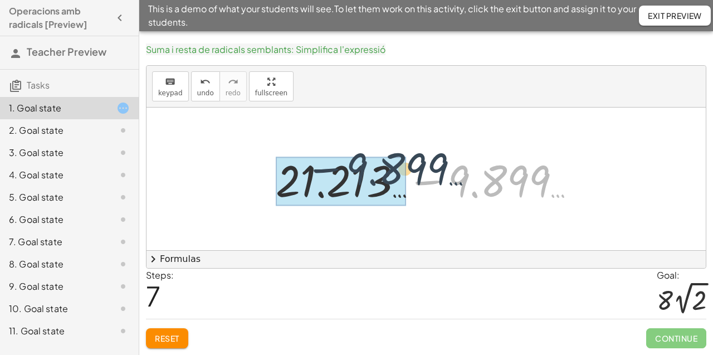
drag, startPoint x: 499, startPoint y: 190, endPoint x: 386, endPoint y: 171, distance: 114.7
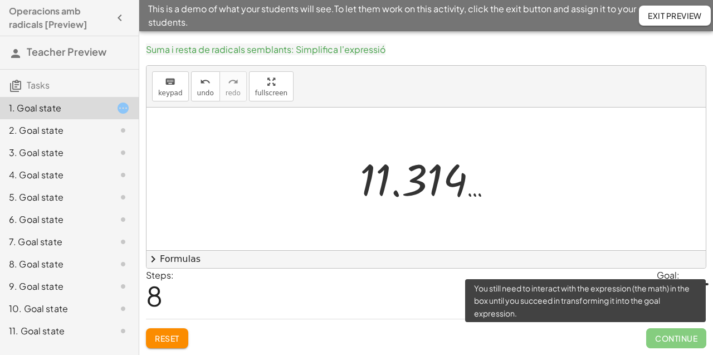
click at [684, 343] on span "Continue" at bounding box center [676, 338] width 60 height 20
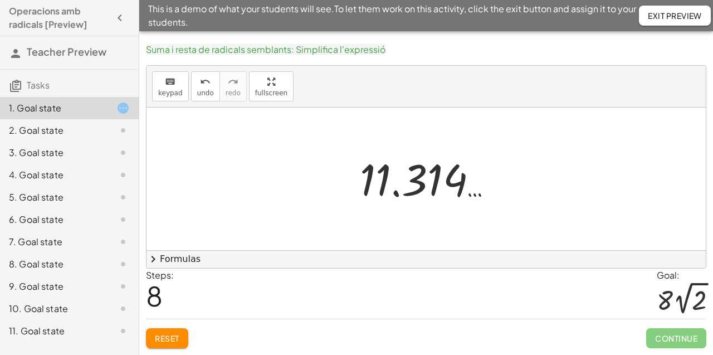
click at [416, 184] on div at bounding box center [430, 179] width 152 height 55
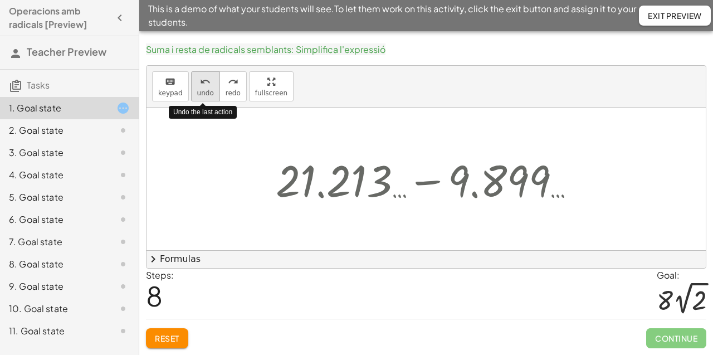
click at [209, 93] on span "undo" at bounding box center [205, 93] width 17 height 8
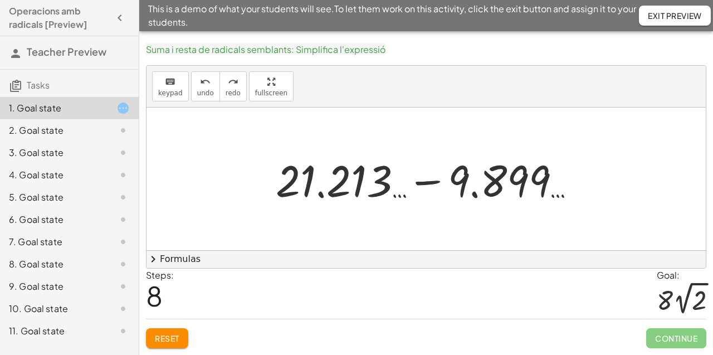
click at [155, 340] on span "Reset" at bounding box center [167, 338] width 25 height 10
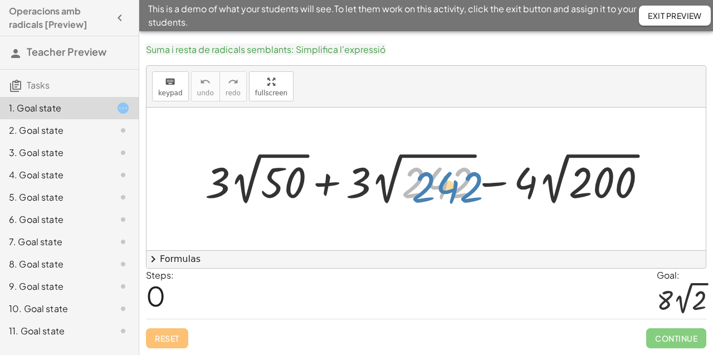
click at [437, 178] on div at bounding box center [429, 179] width 461 height 60
click at [397, 172] on div at bounding box center [429, 179] width 461 height 60
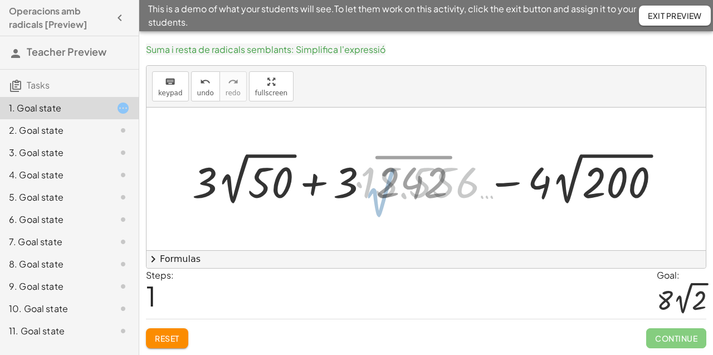
click at [397, 172] on div at bounding box center [431, 179] width 504 height 60
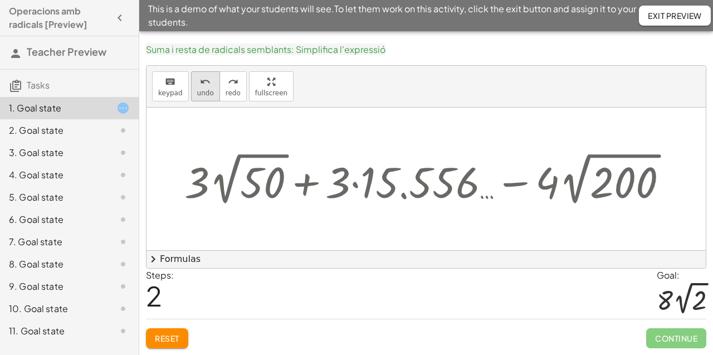
click at [194, 99] on button "undo undo" at bounding box center [205, 86] width 29 height 30
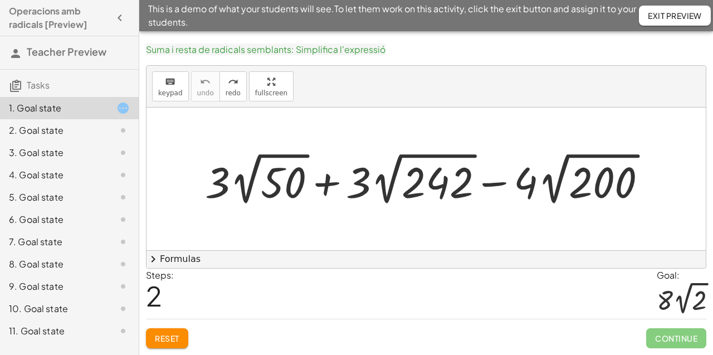
click at [283, 175] on div at bounding box center [429, 179] width 461 height 60
drag, startPoint x: 221, startPoint y: 174, endPoint x: 304, endPoint y: 180, distance: 83.8
click at [304, 180] on div at bounding box center [429, 179] width 461 height 60
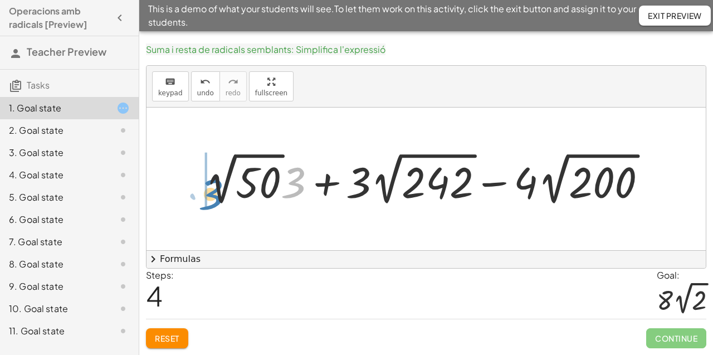
drag, startPoint x: 295, startPoint y: 178, endPoint x: 212, endPoint y: 189, distance: 84.3
click at [212, 189] on div at bounding box center [429, 179] width 461 height 60
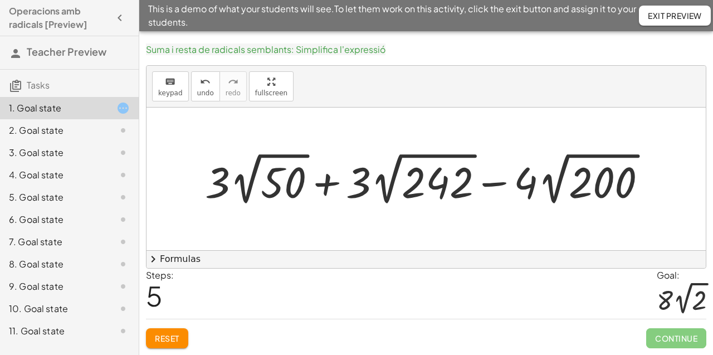
click at [602, 178] on div at bounding box center [429, 179] width 461 height 60
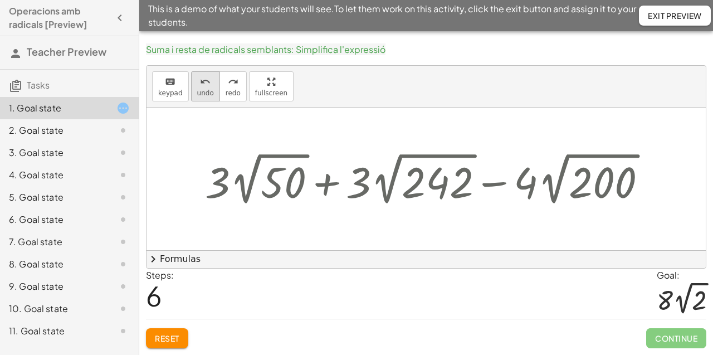
click at [213, 92] on button "undo undo" at bounding box center [205, 86] width 29 height 30
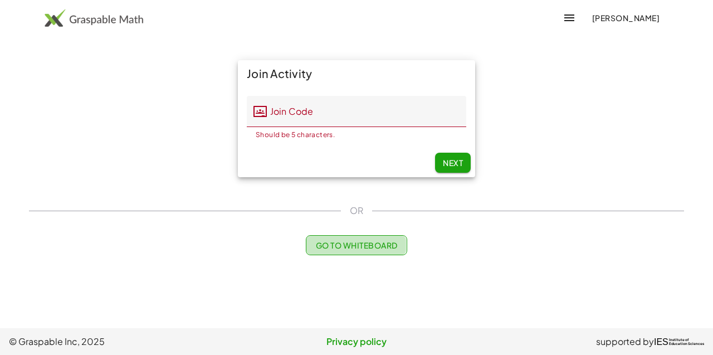
click at [378, 243] on span "Go to Whiteboard" at bounding box center [356, 245] width 82 height 10
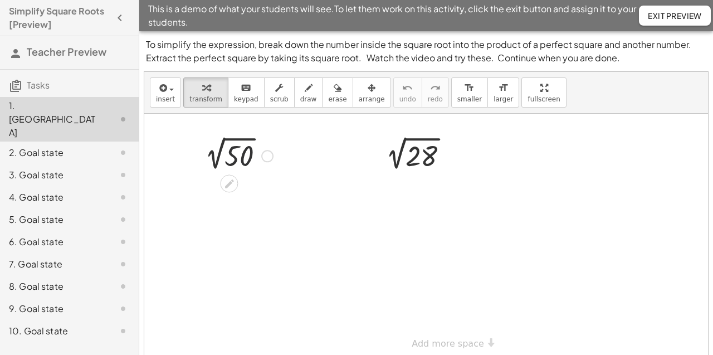
click at [242, 155] on div at bounding box center [235, 155] width 85 height 37
click at [253, 97] on span "keypad" at bounding box center [246, 99] width 25 height 8
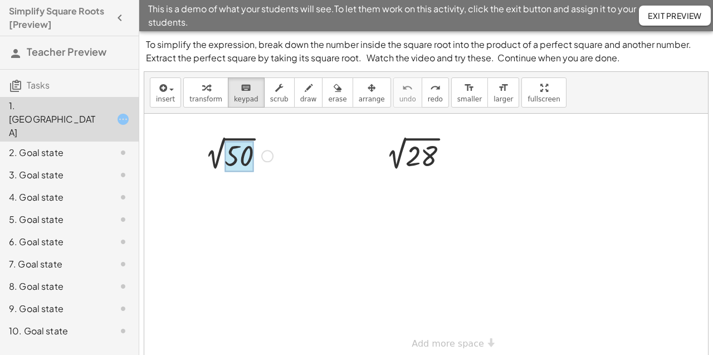
click at [243, 155] on div at bounding box center [239, 156] width 29 height 31
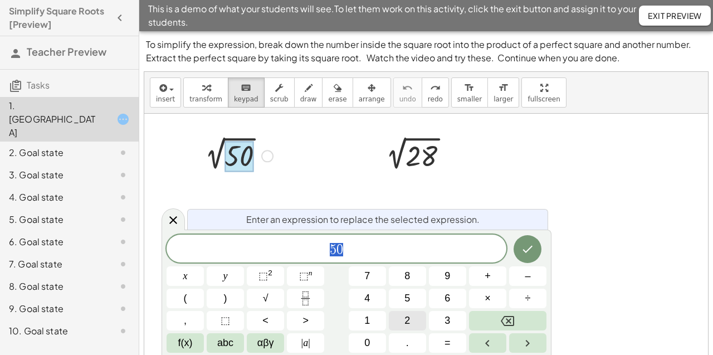
click at [408, 319] on span "2" at bounding box center [408, 320] width 6 height 15
click at [408, 305] on span "5" at bounding box center [408, 298] width 6 height 15
click at [410, 338] on button "." at bounding box center [407, 343] width 37 height 20
click at [516, 316] on button "Backspace" at bounding box center [507, 321] width 77 height 20
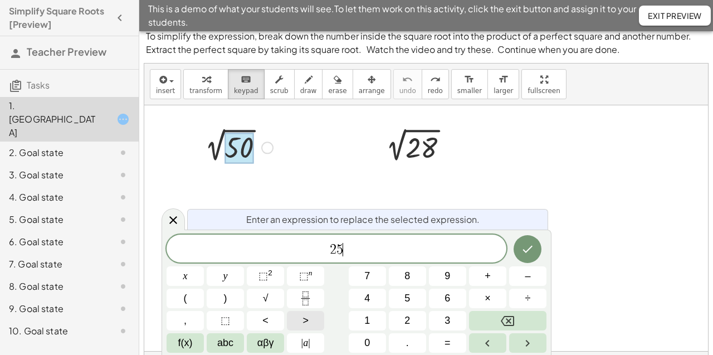
scroll to position [7, 0]
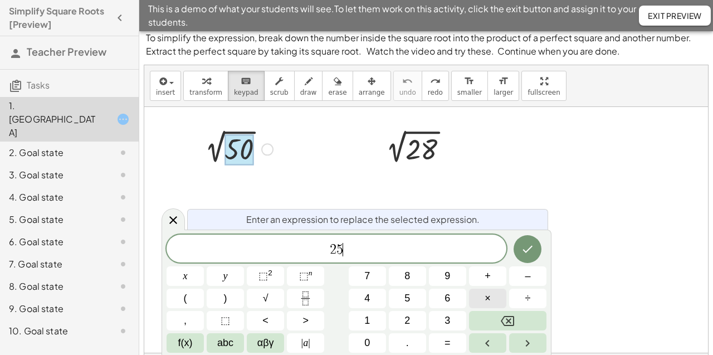
click at [490, 303] on span "×" at bounding box center [488, 298] width 6 height 15
click at [399, 320] on button "2" at bounding box center [407, 321] width 37 height 20
click at [527, 261] on button "Done" at bounding box center [528, 249] width 28 height 28
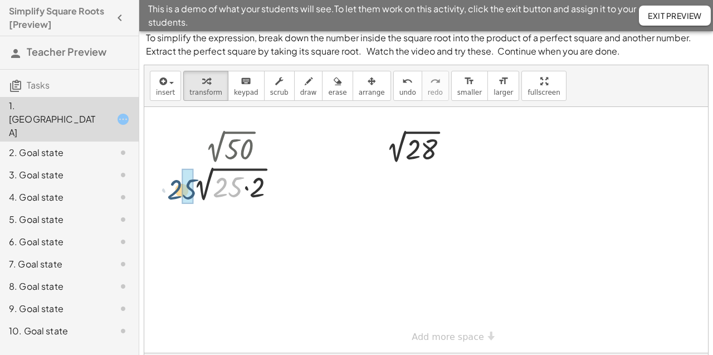
drag, startPoint x: 235, startPoint y: 196, endPoint x: 178, endPoint y: 192, distance: 56.9
click at [178, 193] on div "2 √ 50 · 25 2 √ ( · 25 · 2 )" at bounding box center [231, 167] width 123 height 81
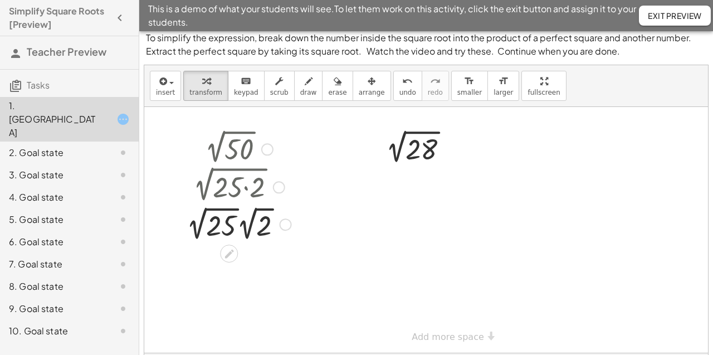
click at [222, 221] on div at bounding box center [239, 223] width 116 height 41
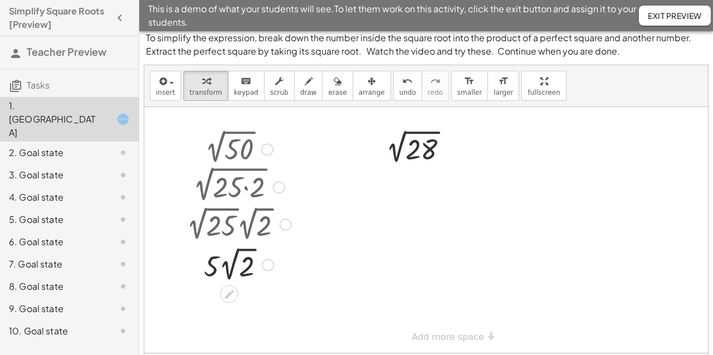
click at [237, 293] on div at bounding box center [229, 294] width 18 height 18
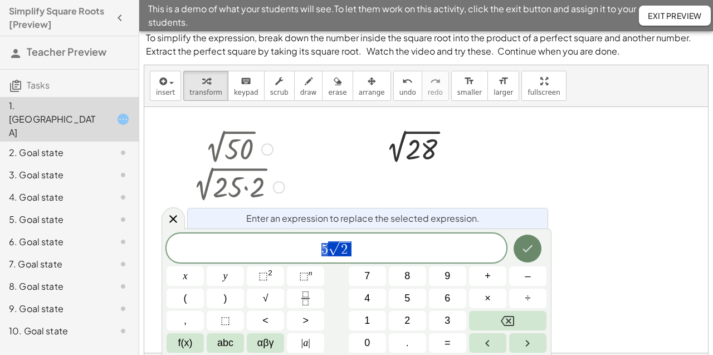
click at [534, 252] on icon "Done" at bounding box center [527, 248] width 13 height 13
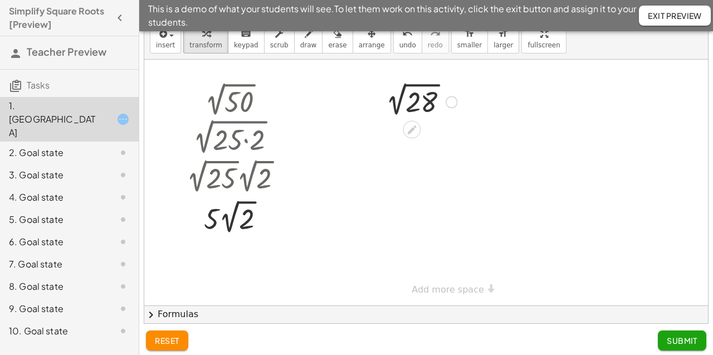
scroll to position [59, 0]
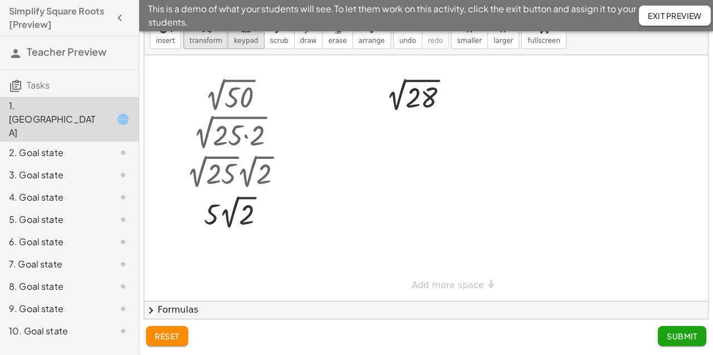
click at [249, 42] on span "keypad" at bounding box center [246, 41] width 25 height 8
click at [426, 98] on div at bounding box center [422, 97] width 32 height 31
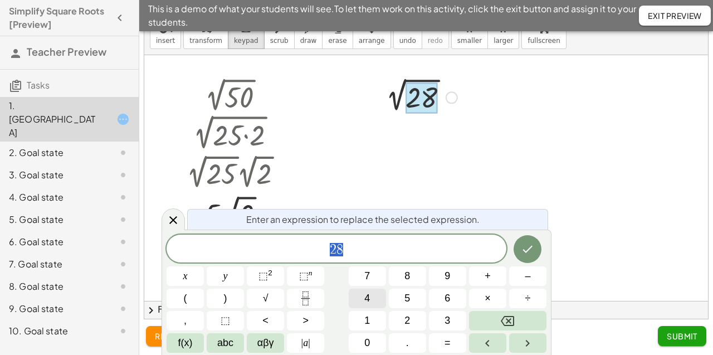
click at [375, 293] on button "4" at bounding box center [367, 299] width 37 height 20
click at [495, 298] on button "×" at bounding box center [487, 299] width 37 height 20
click at [369, 273] on span "7" at bounding box center [367, 276] width 6 height 15
click at [532, 249] on icon "Done" at bounding box center [527, 248] width 13 height 13
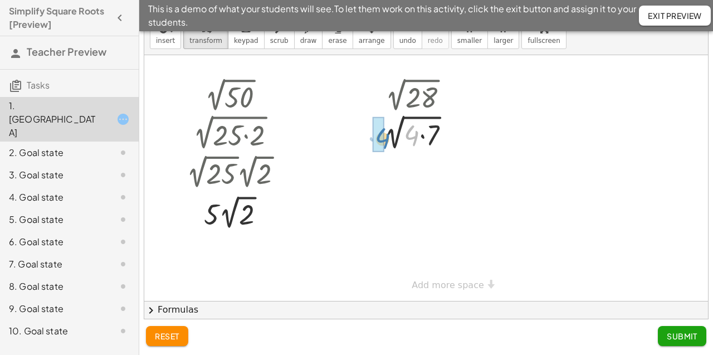
drag, startPoint x: 411, startPoint y: 134, endPoint x: 382, endPoint y: 137, distance: 29.1
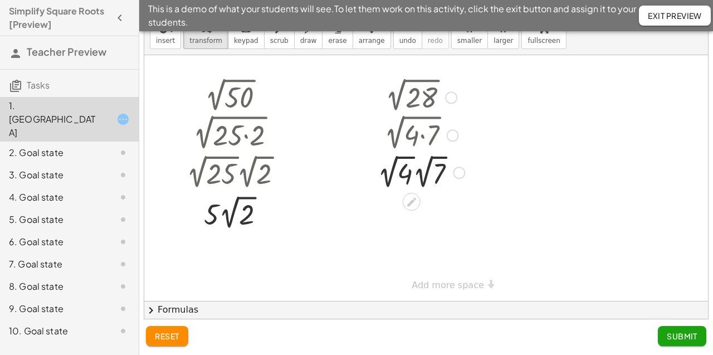
click at [407, 176] on div at bounding box center [421, 172] width 98 height 41
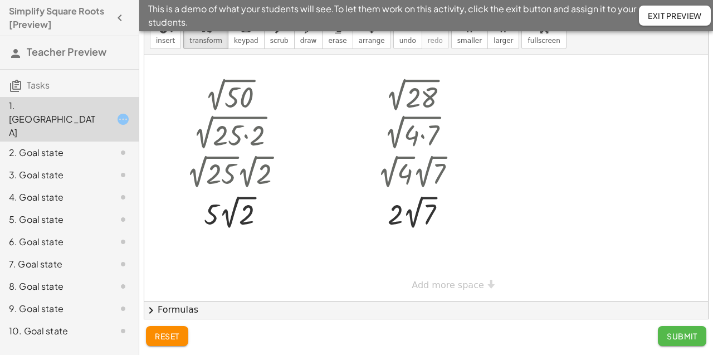
click at [666, 339] on button "Submit" at bounding box center [682, 336] width 48 height 20
